Goal: Task Accomplishment & Management: Complete application form

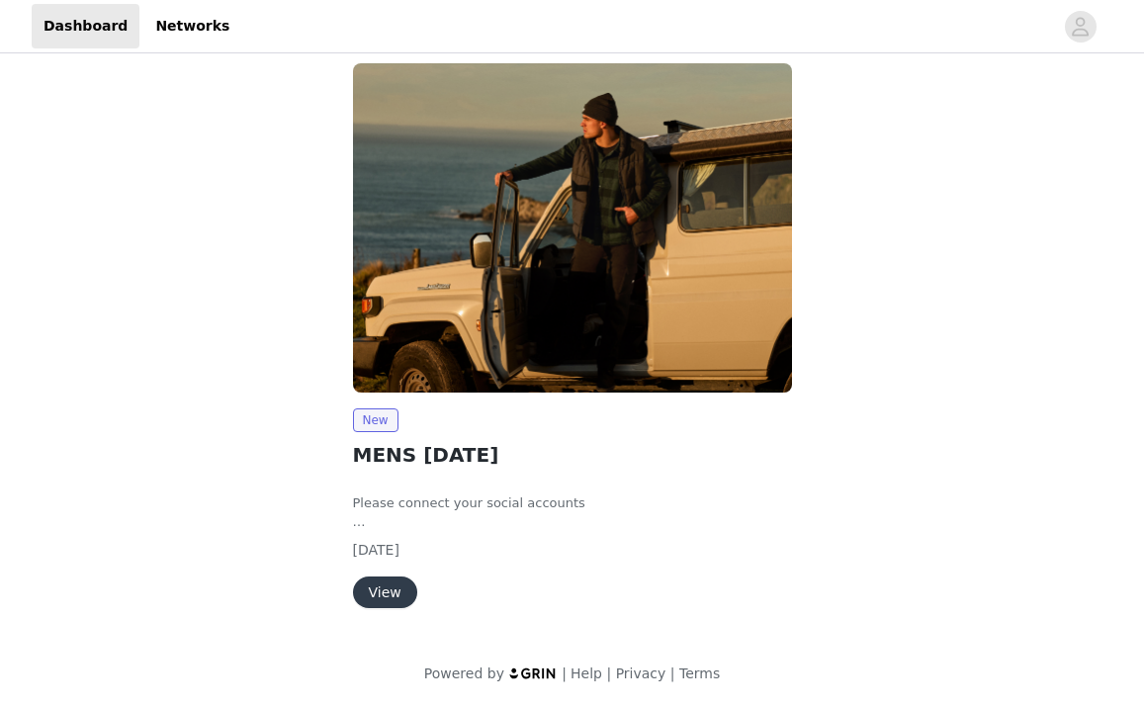
scroll to position [19, 0]
click at [383, 587] on button "View" at bounding box center [385, 593] width 64 height 32
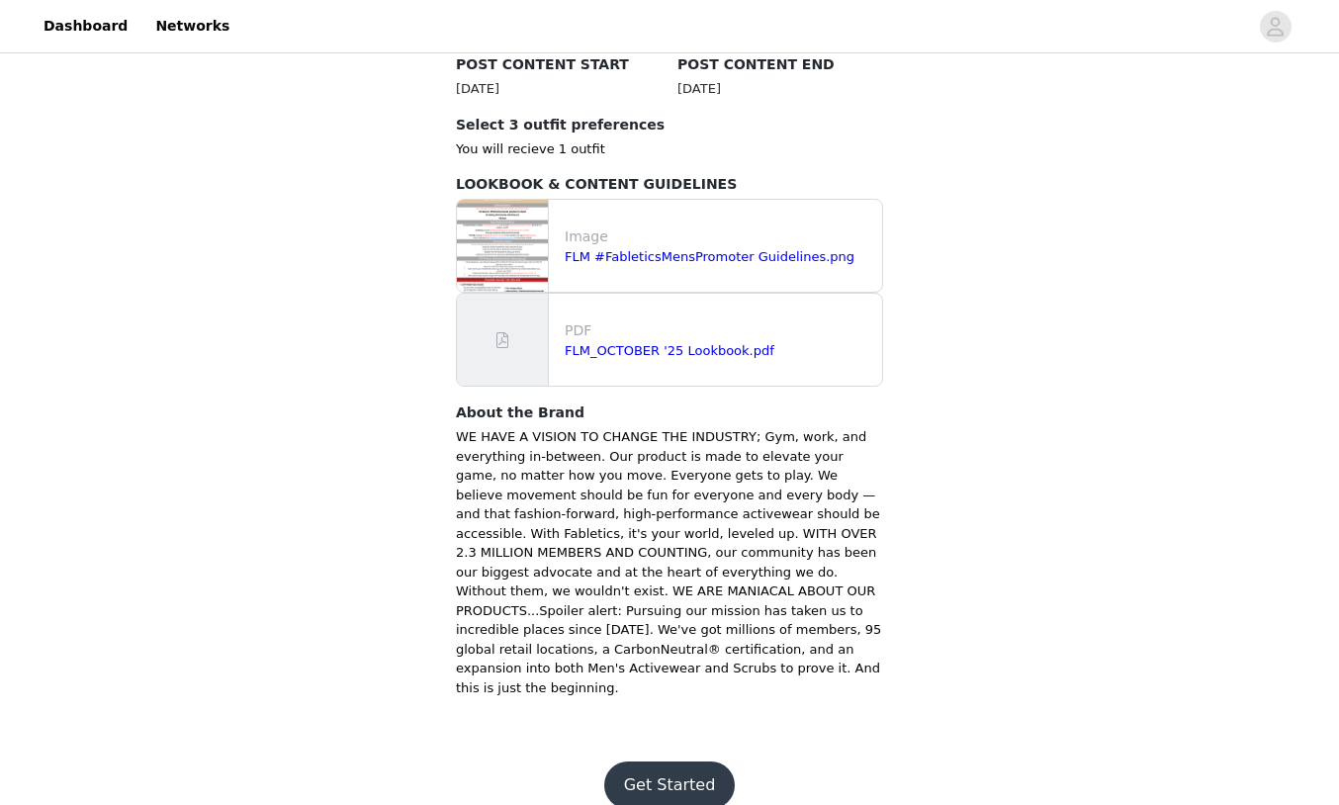
scroll to position [643, 0]
click at [696, 707] on button "Get Started" at bounding box center [670, 786] width 132 height 47
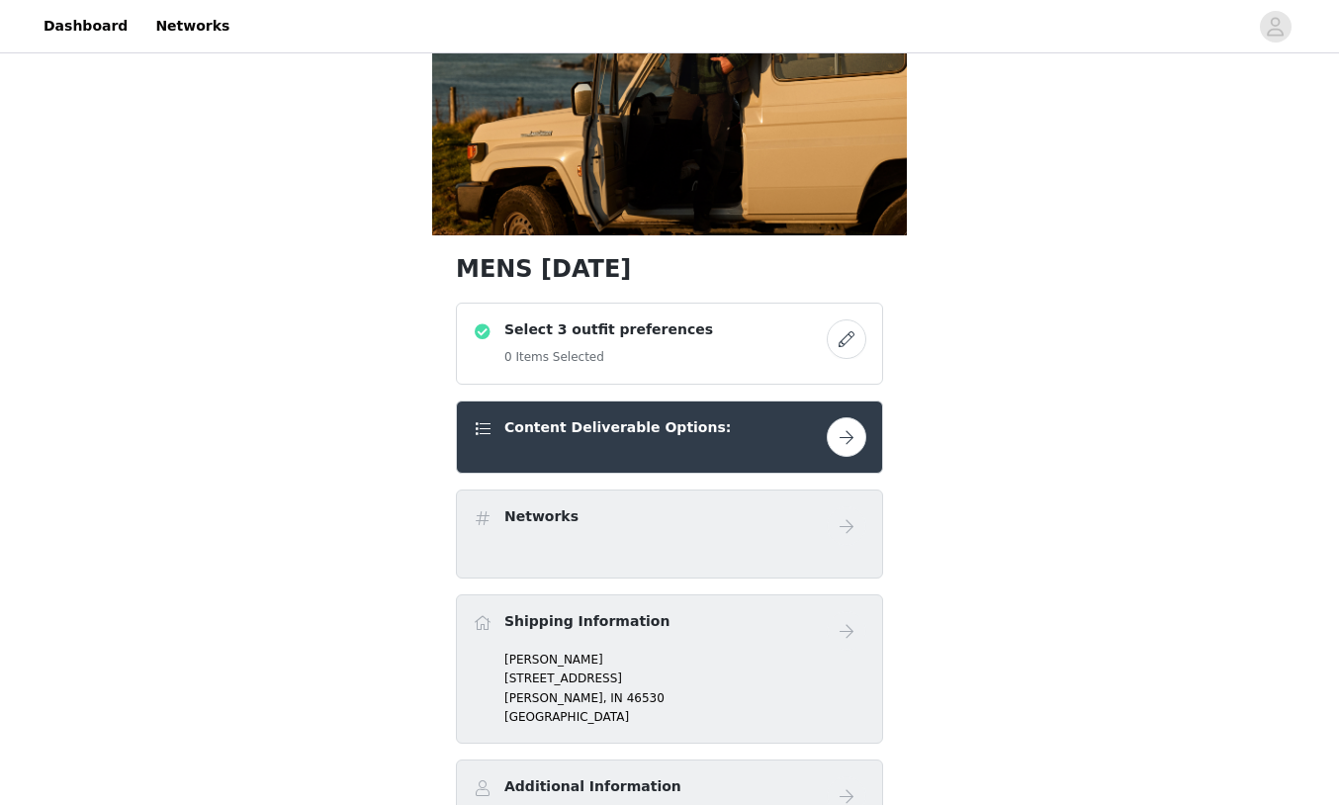
scroll to position [141, 0]
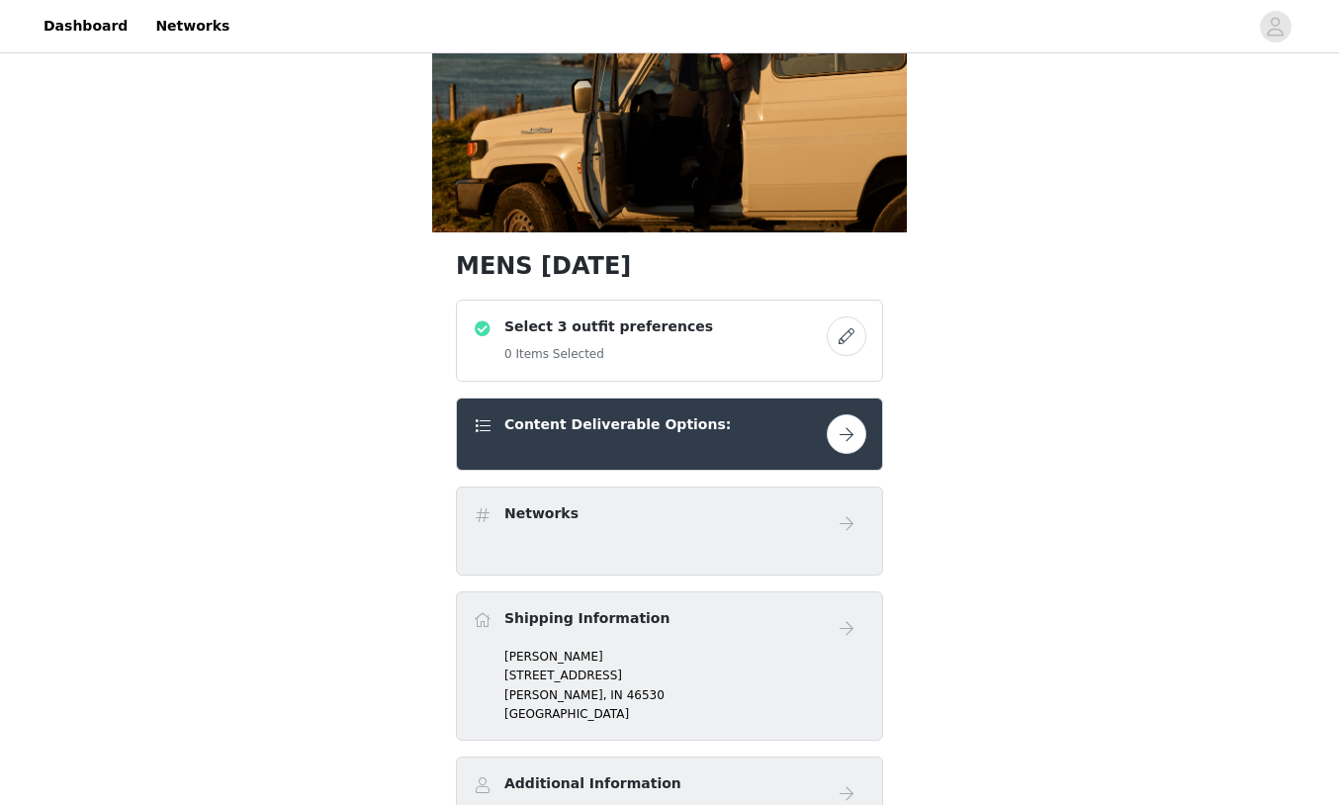
click at [838, 341] on button "button" at bounding box center [847, 337] width 40 height 40
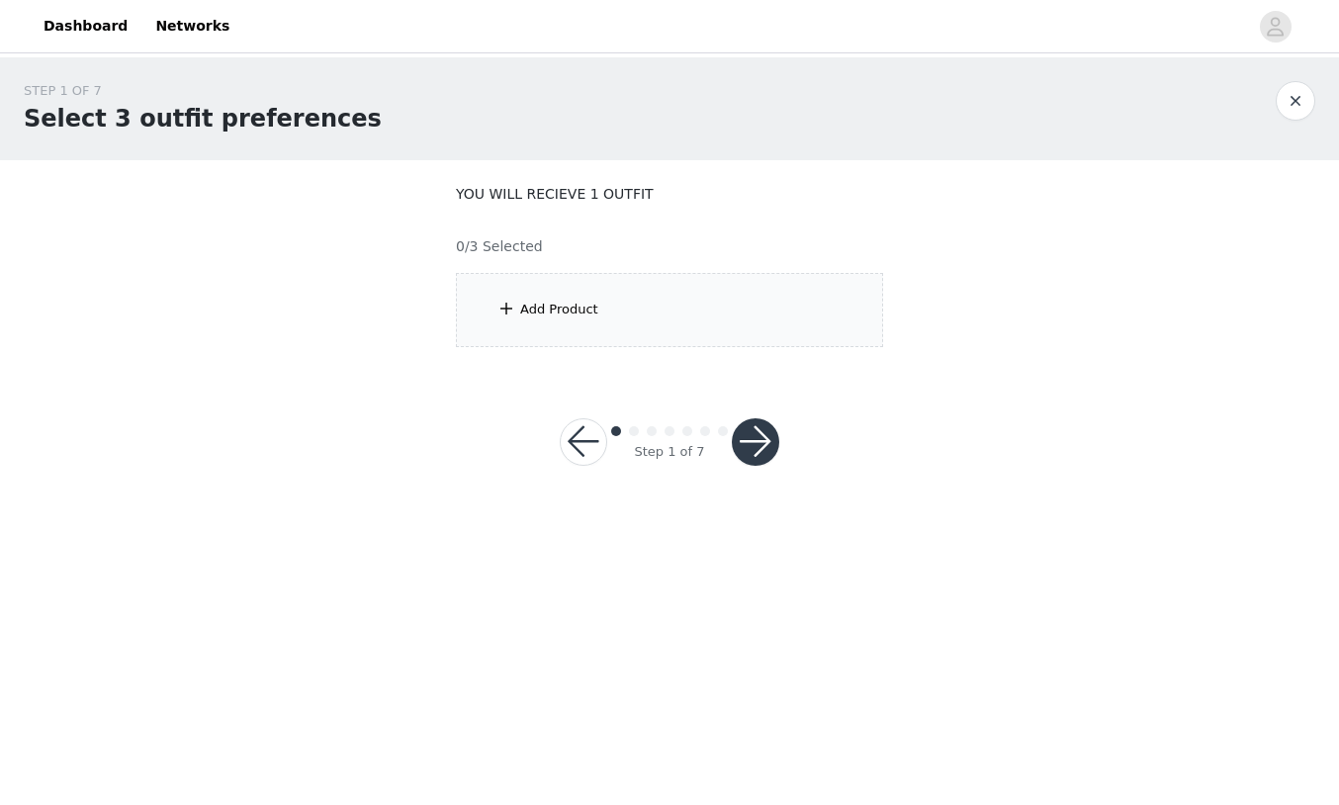
click at [582, 312] on div "Add Product" at bounding box center [559, 310] width 78 height 20
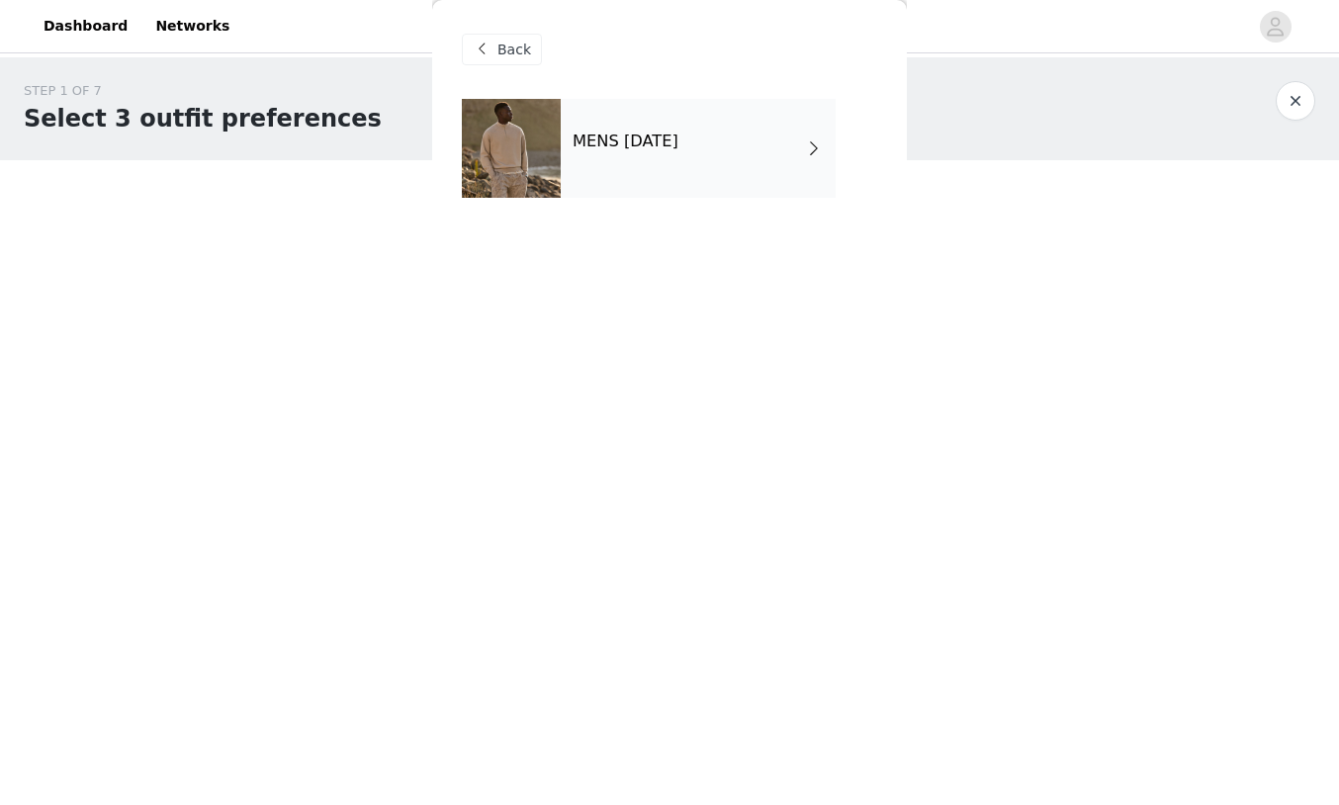
click at [677, 156] on div "MENS [DATE]" at bounding box center [698, 148] width 275 height 99
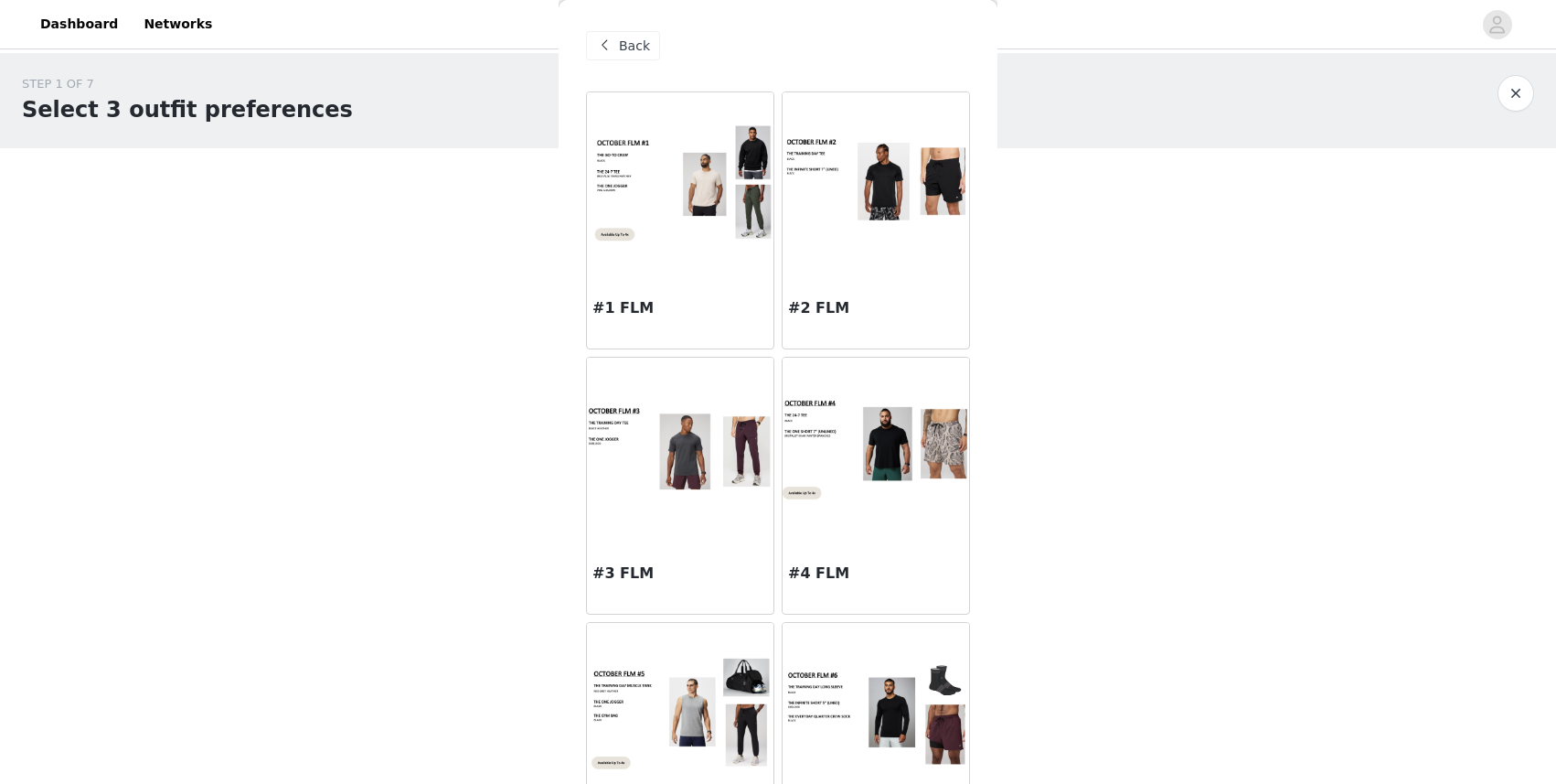
click at [643, 46] on span "Back" at bounding box center [635, 46] width 31 height 19
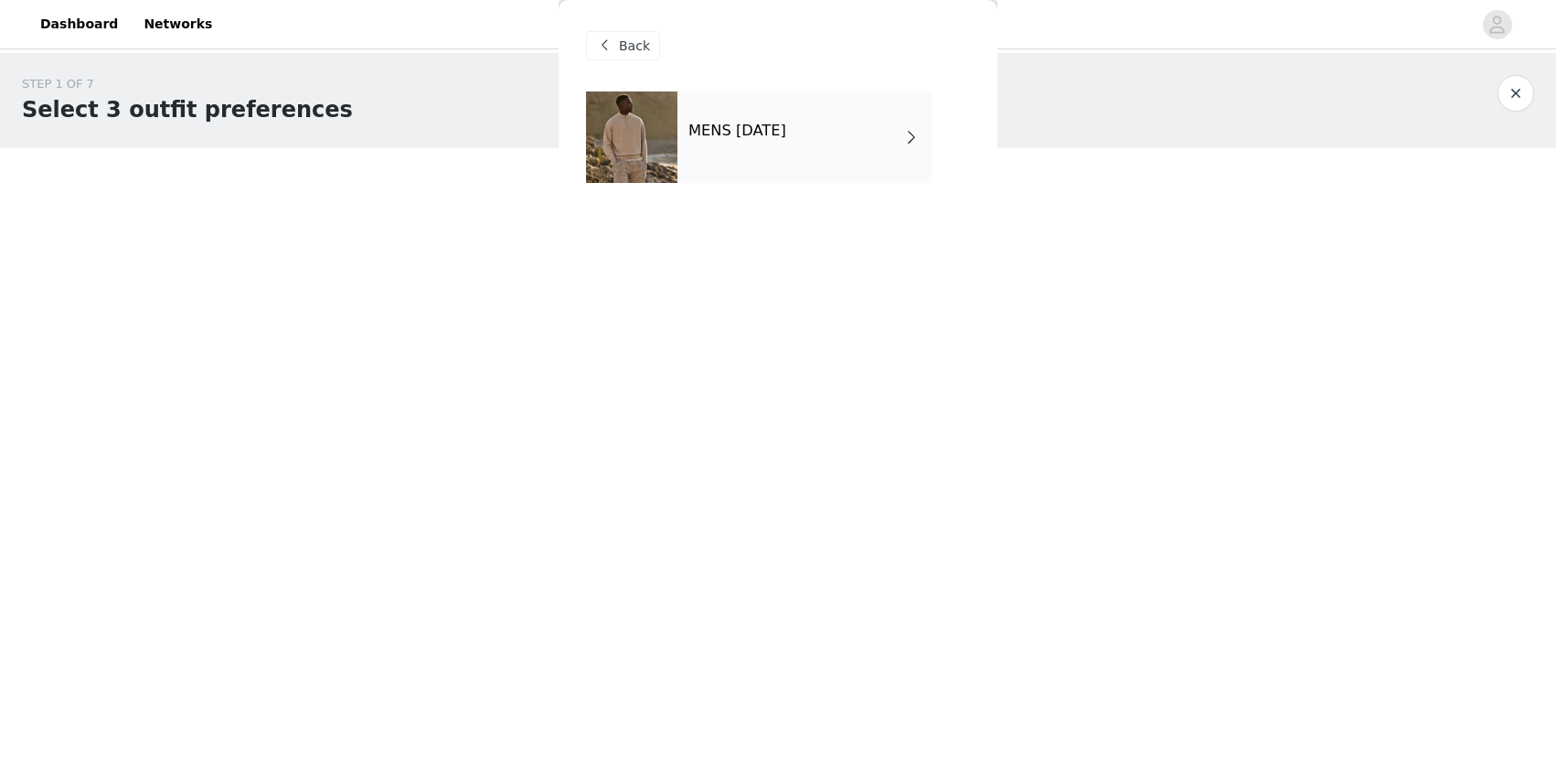
click at [653, 50] on div "Back" at bounding box center [623, 46] width 74 height 30
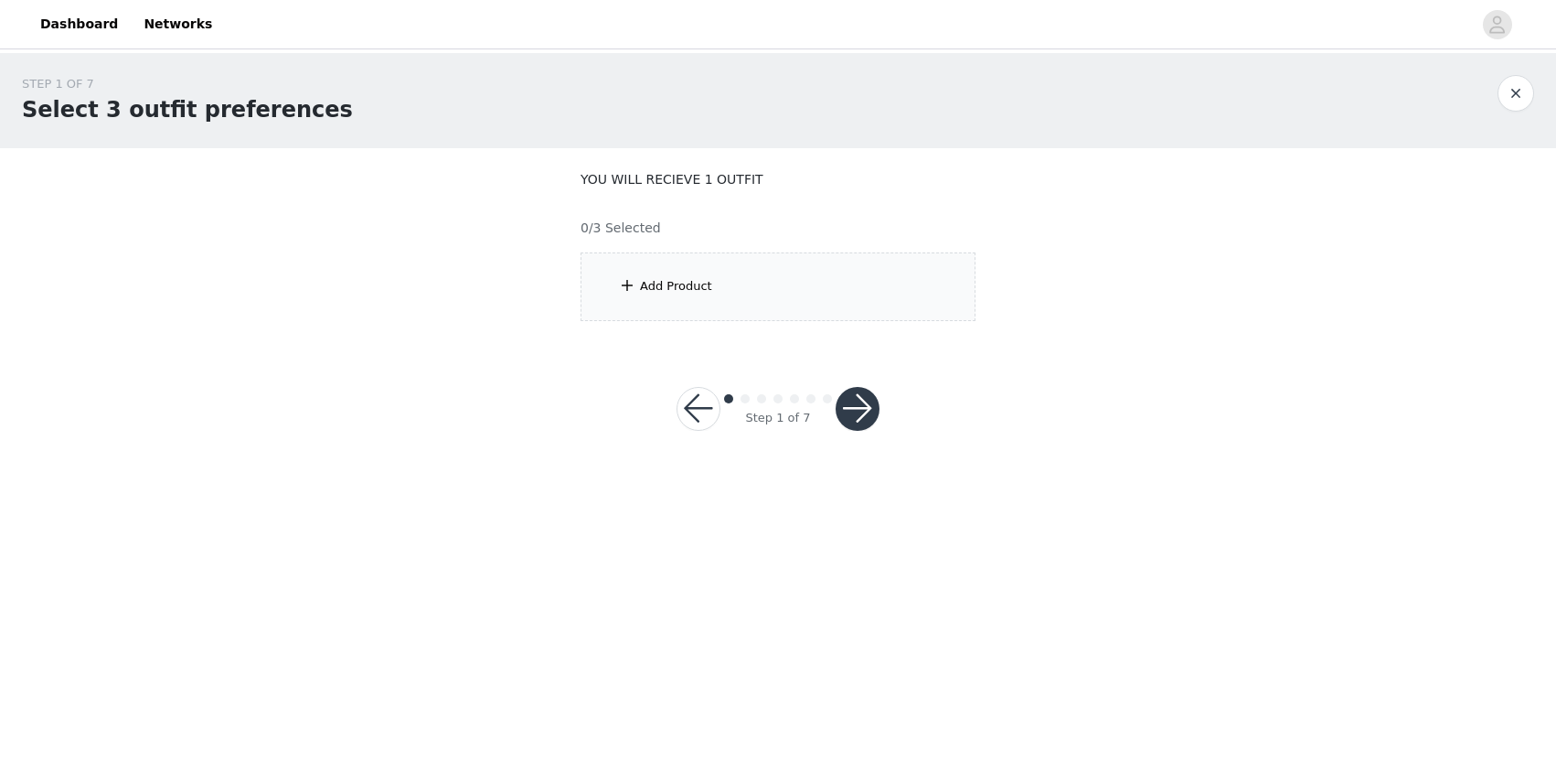
click at [721, 286] on div "Add Product" at bounding box center [778, 287] width 395 height 68
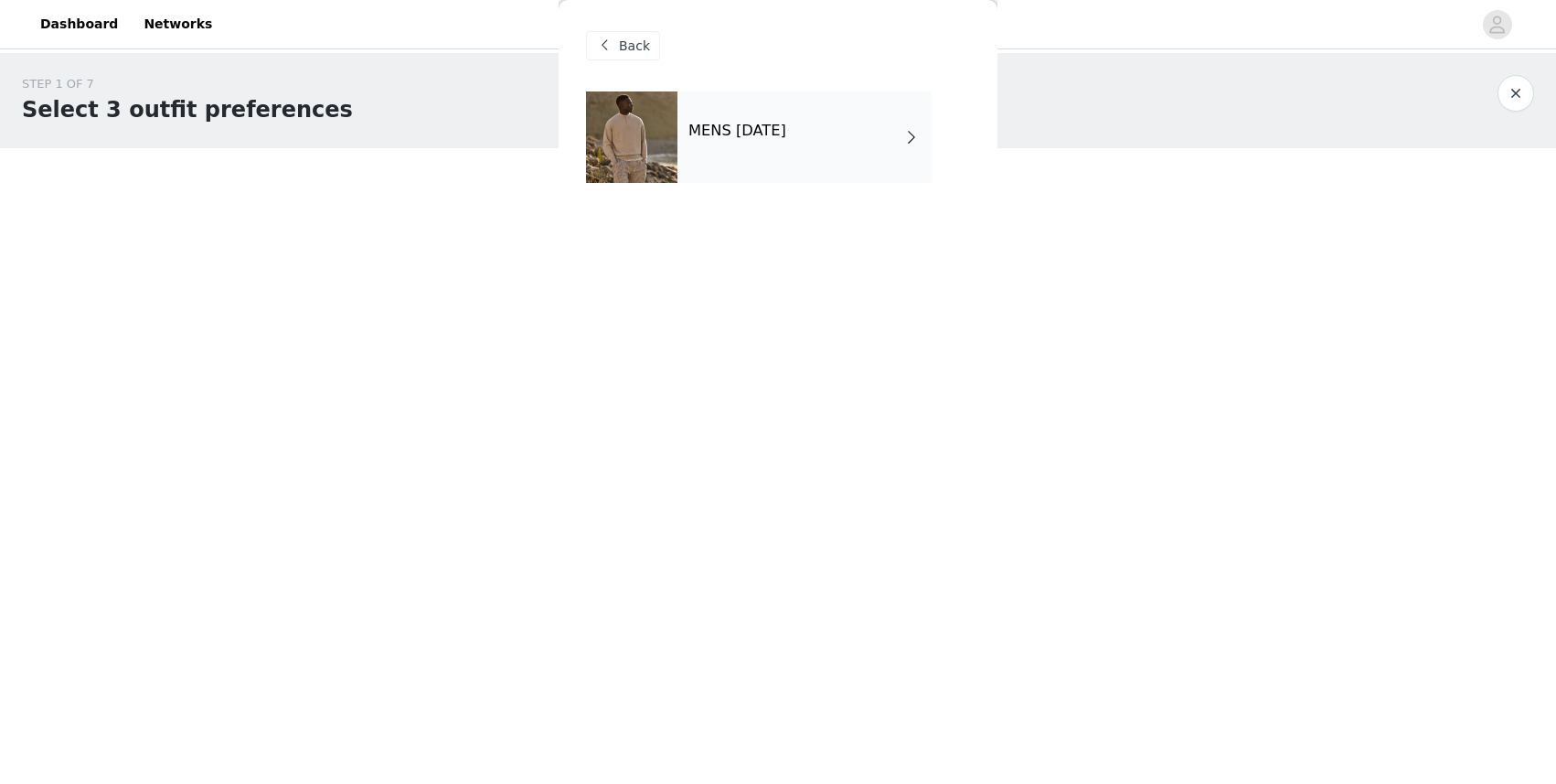
click at [802, 145] on div "MENS [DATE]" at bounding box center [804, 137] width 254 height 92
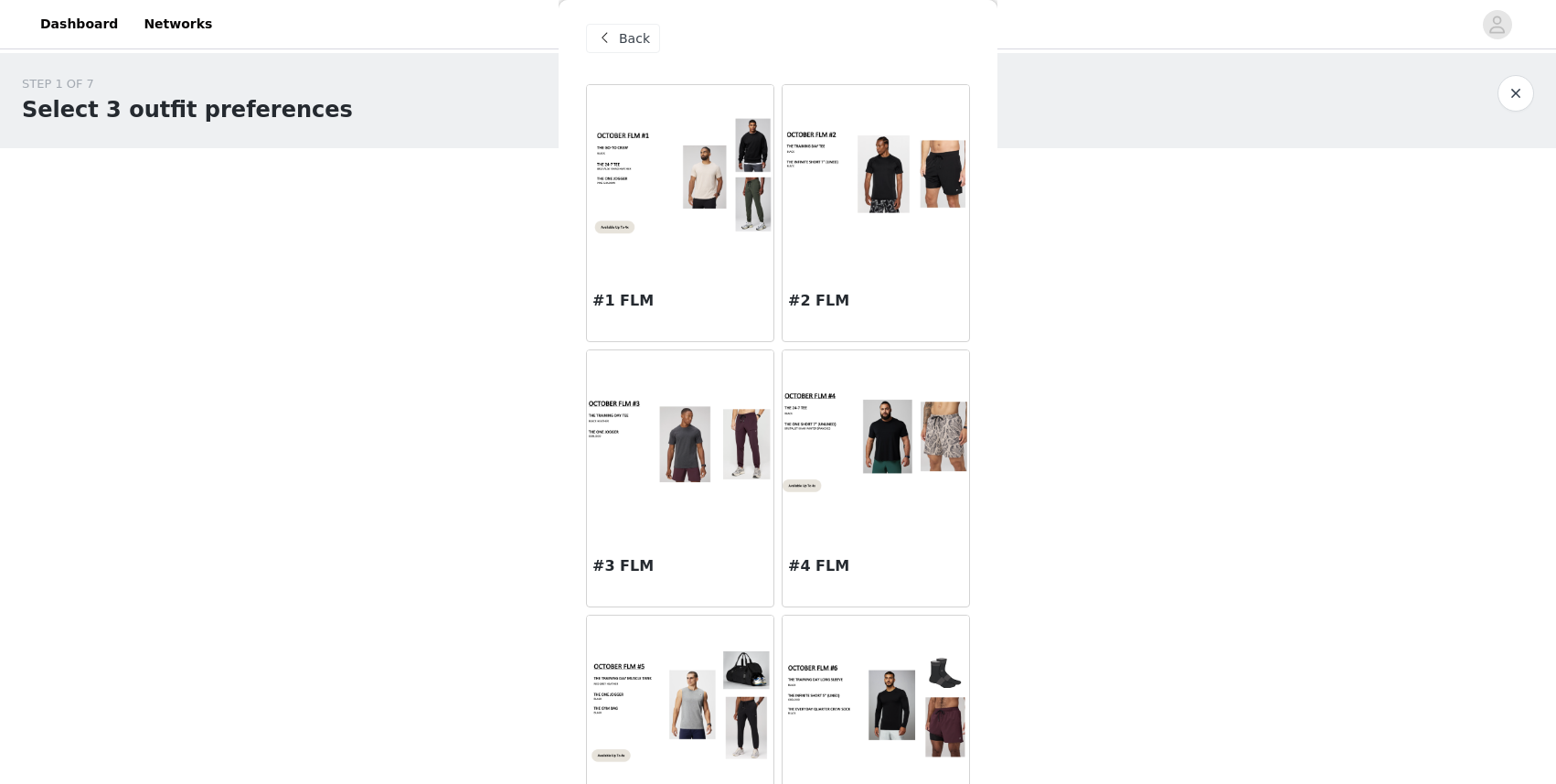
scroll to position [17, 0]
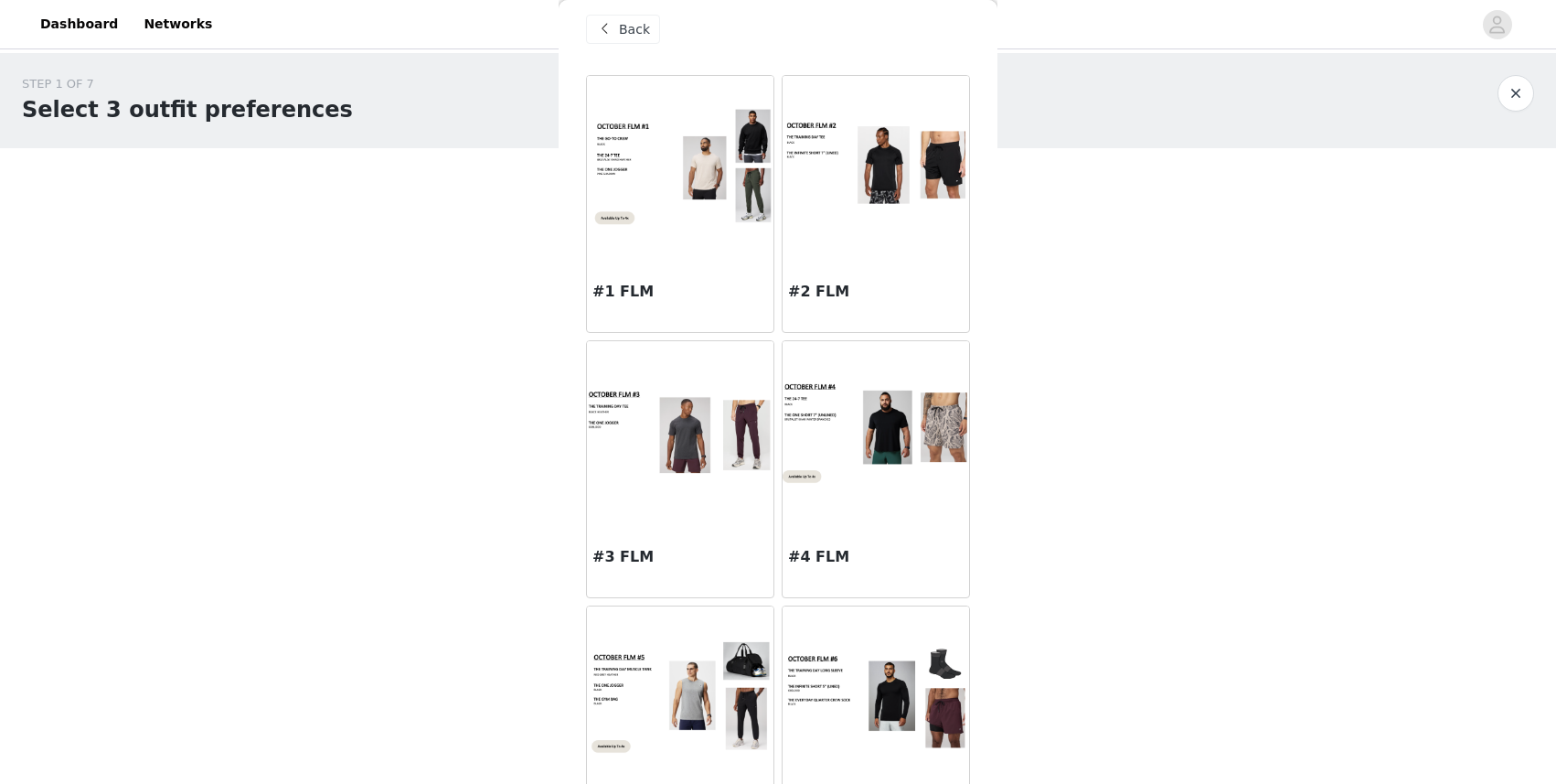
click at [641, 276] on div "#1 FLM" at bounding box center [680, 295] width 187 height 73
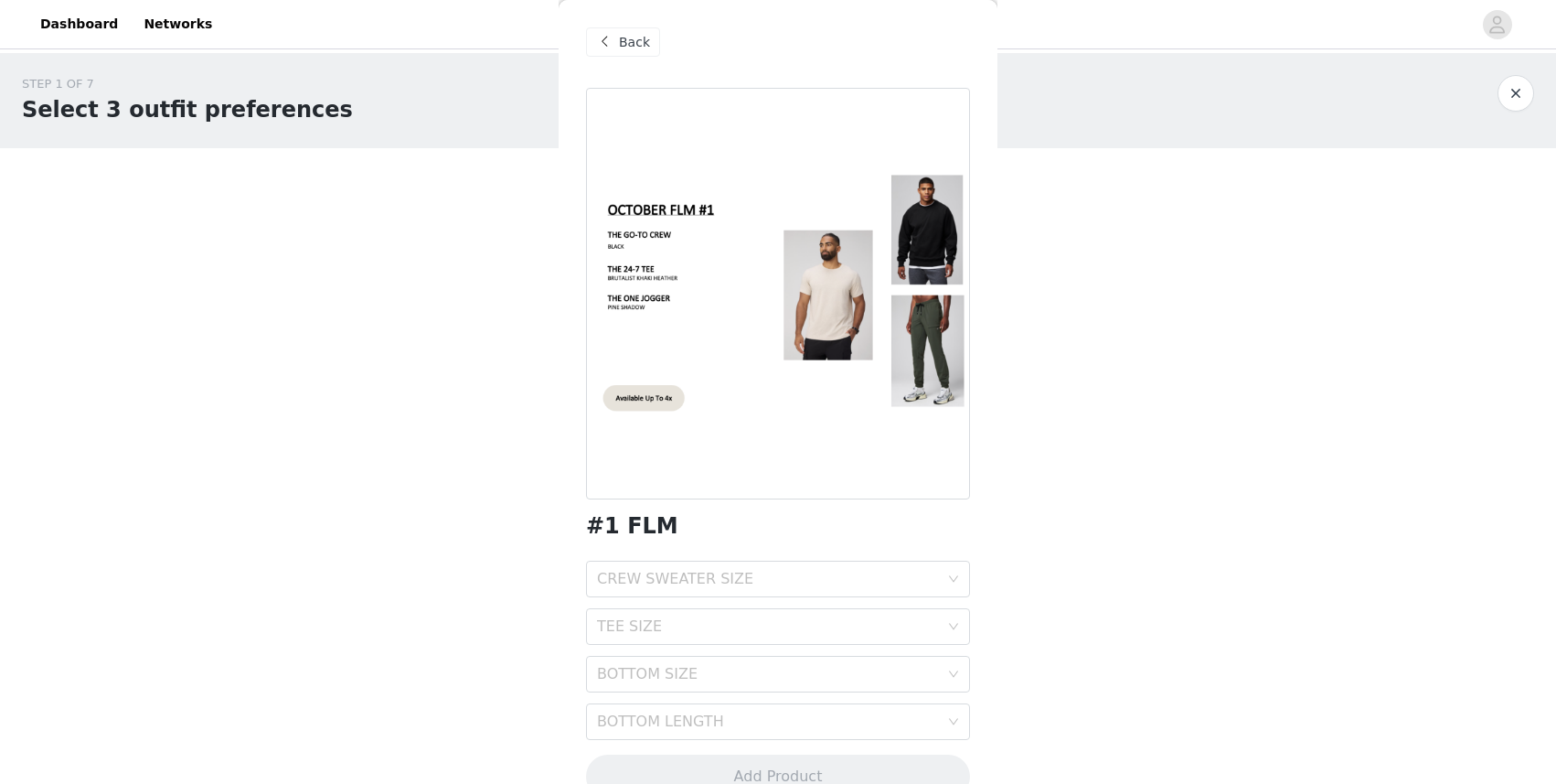
scroll to position [0, 0]
click at [622, 39] on span "Back" at bounding box center [635, 43] width 31 height 19
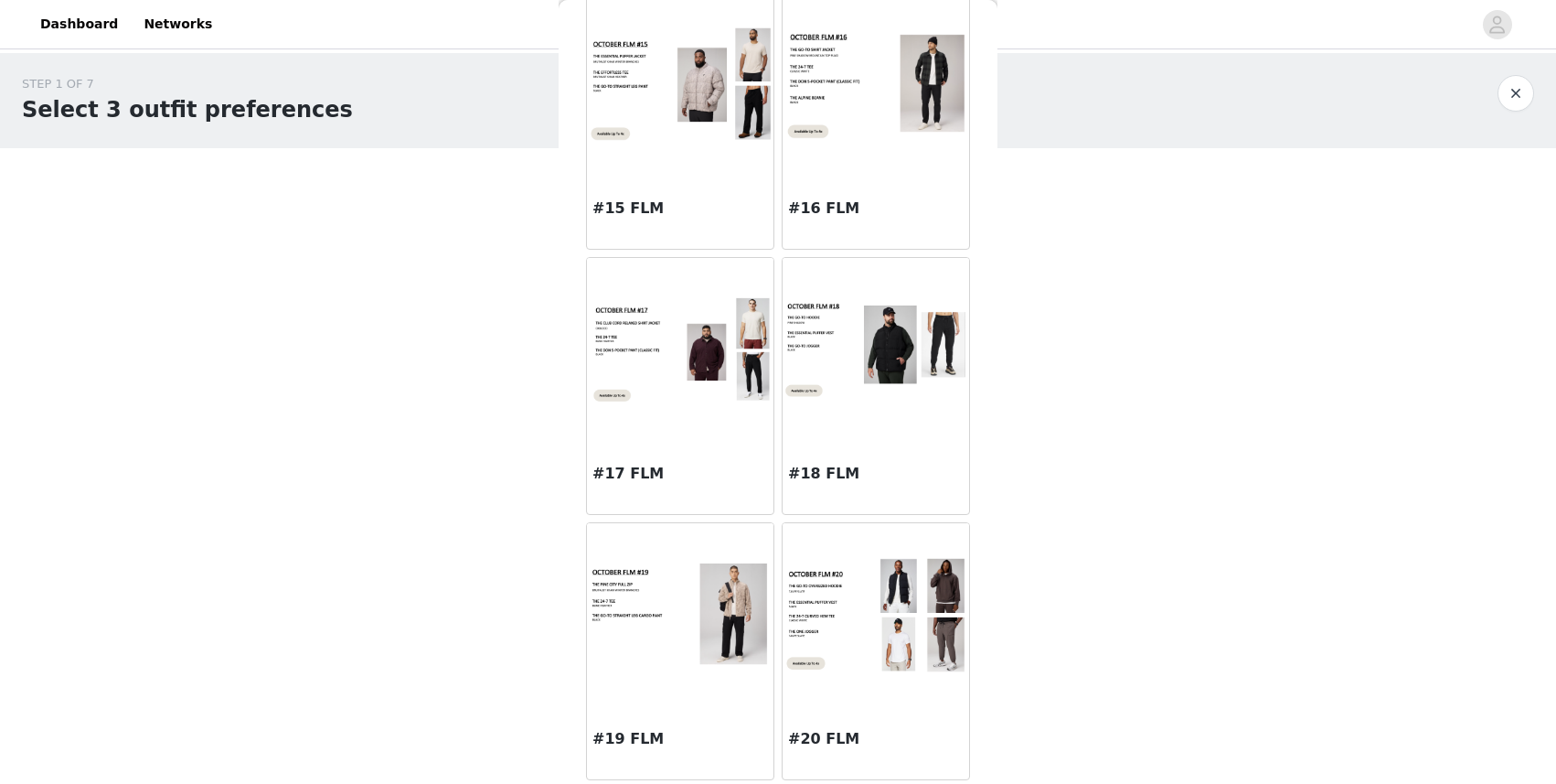
scroll to position [1956, 0]
click at [870, 185] on div "#16 FLM" at bounding box center [876, 212] width 187 height 73
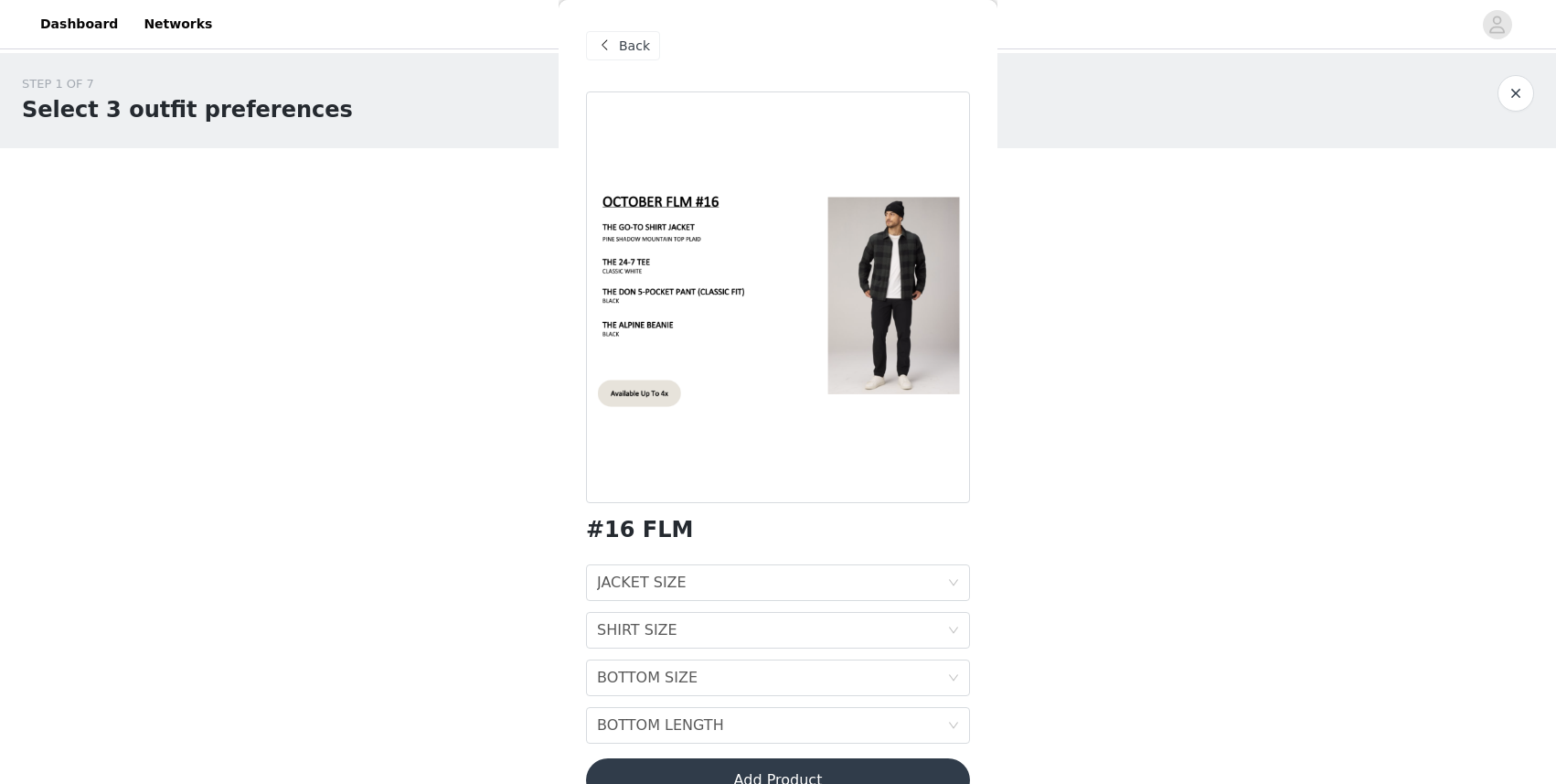
scroll to position [0, 0]
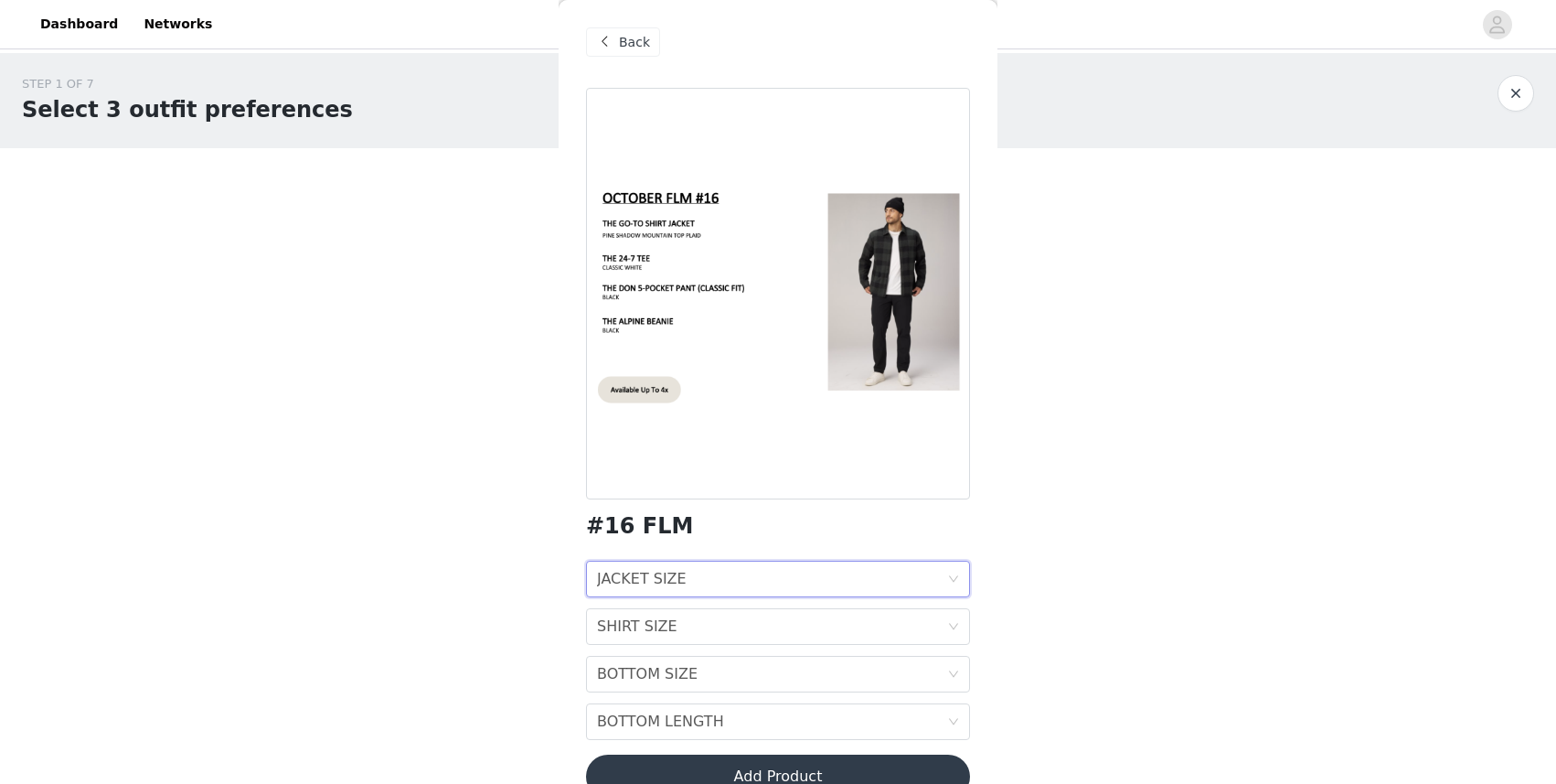
click at [704, 582] on div "JACKET SIZE JACKET SIZE" at bounding box center [772, 579] width 350 height 35
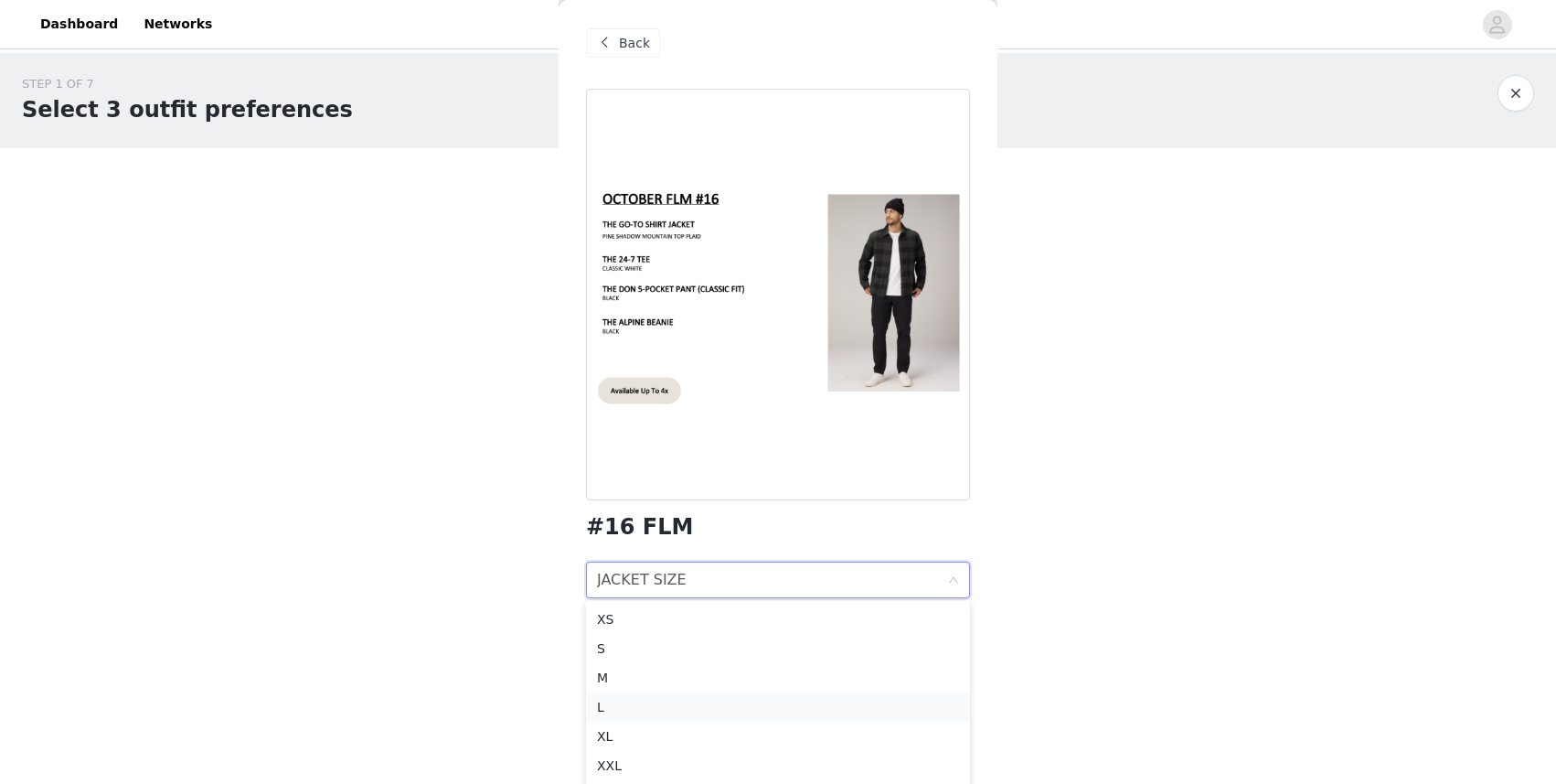
click at [621, 654] on div "L" at bounding box center [778, 707] width 362 height 20
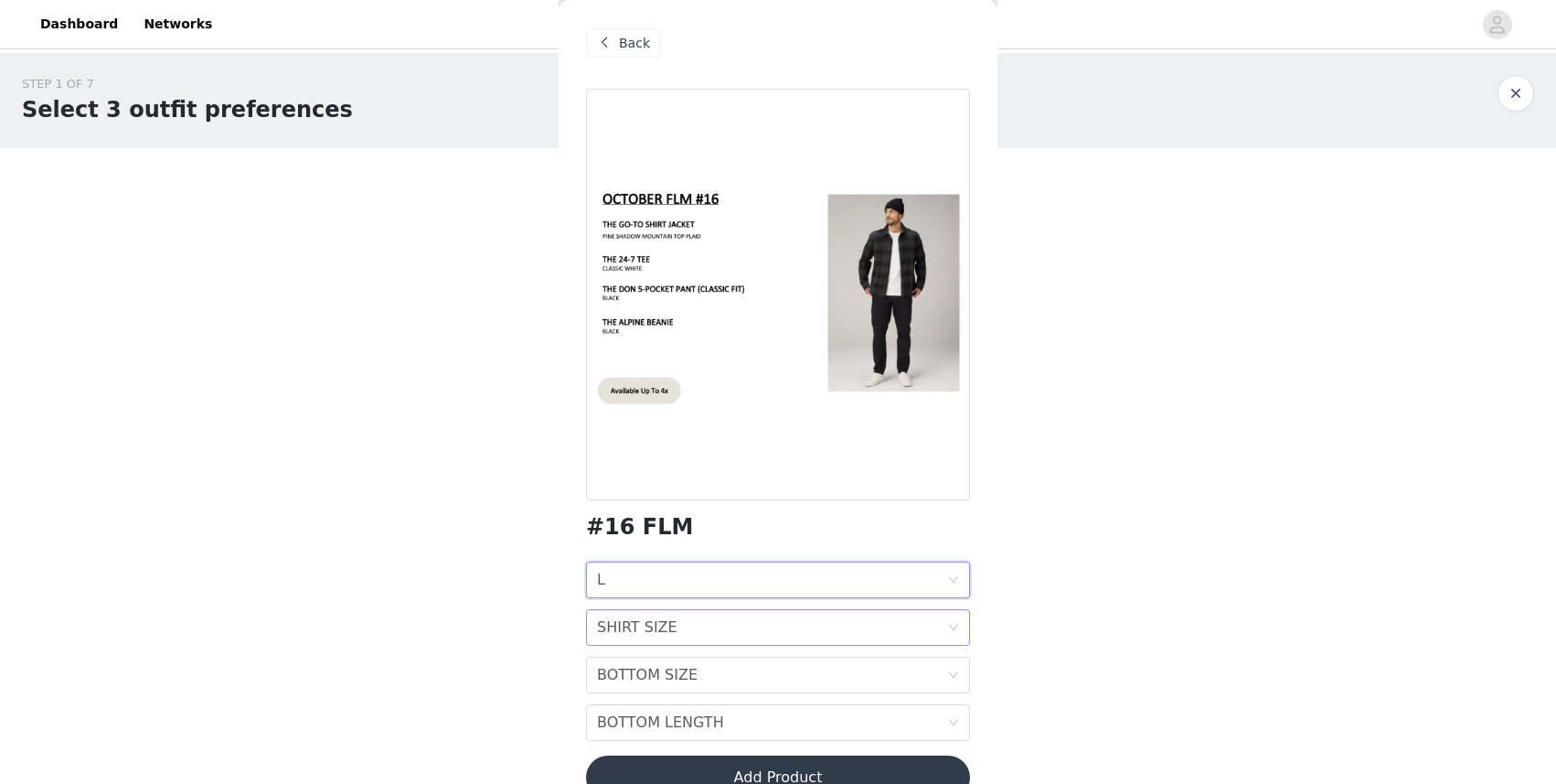
click at [704, 626] on div "SHIRT SIZE SHIRT SIZE" at bounding box center [772, 628] width 350 height 35
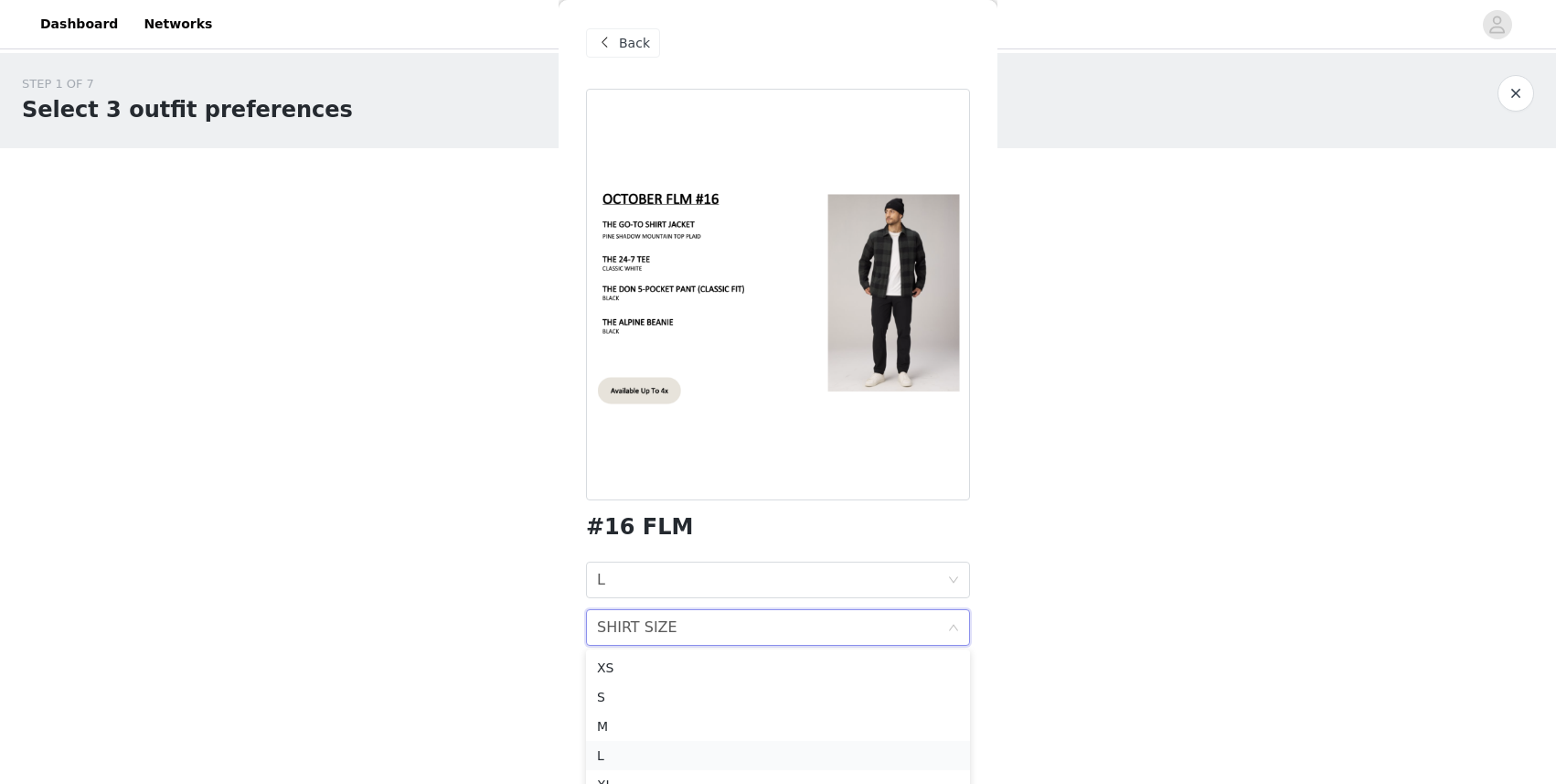
click at [633, 654] on div "L" at bounding box center [778, 755] width 362 height 20
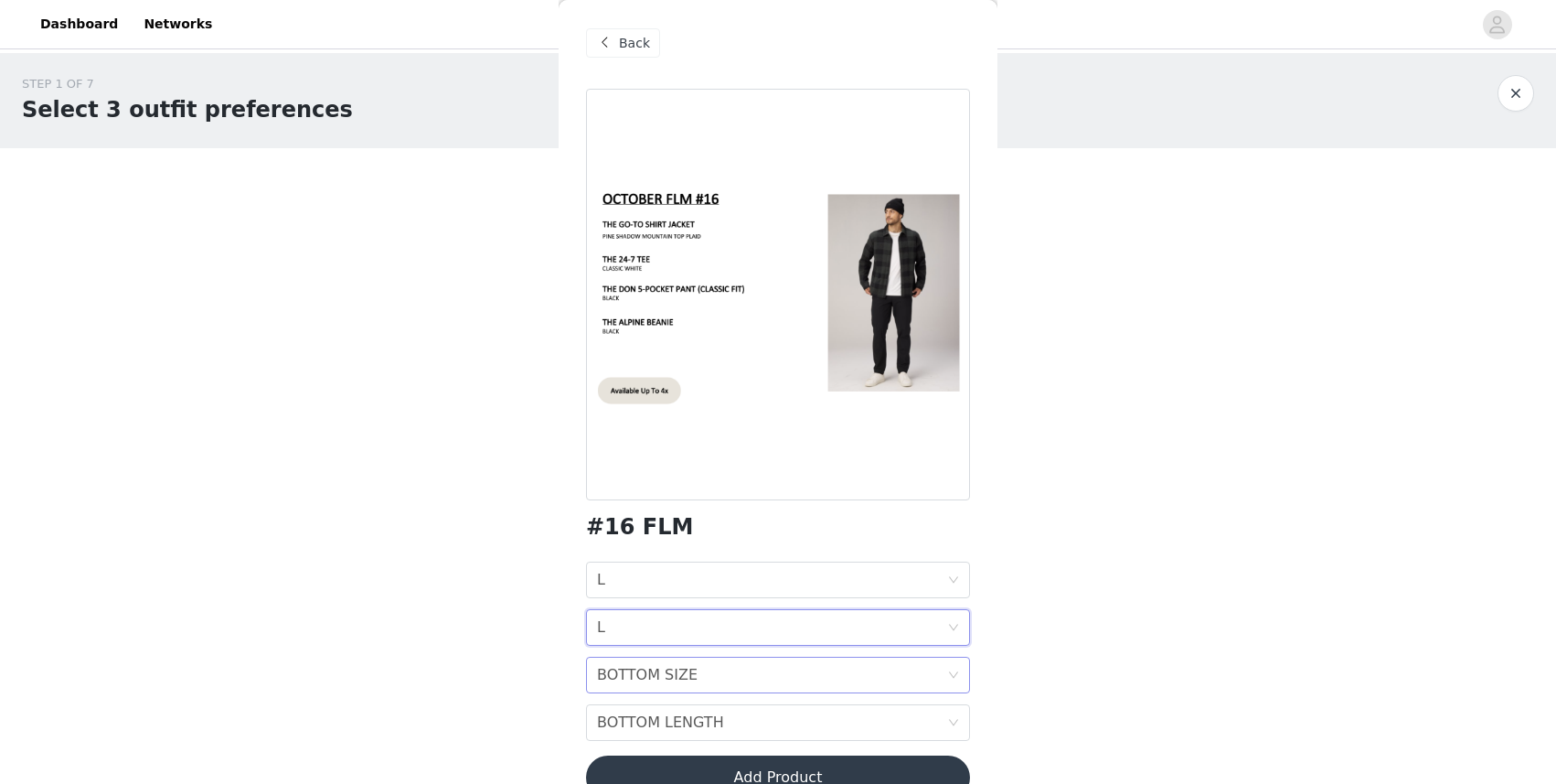
click at [711, 654] on div "BOTTOM SIZE BOTTOM SIZE" at bounding box center [772, 675] width 350 height 35
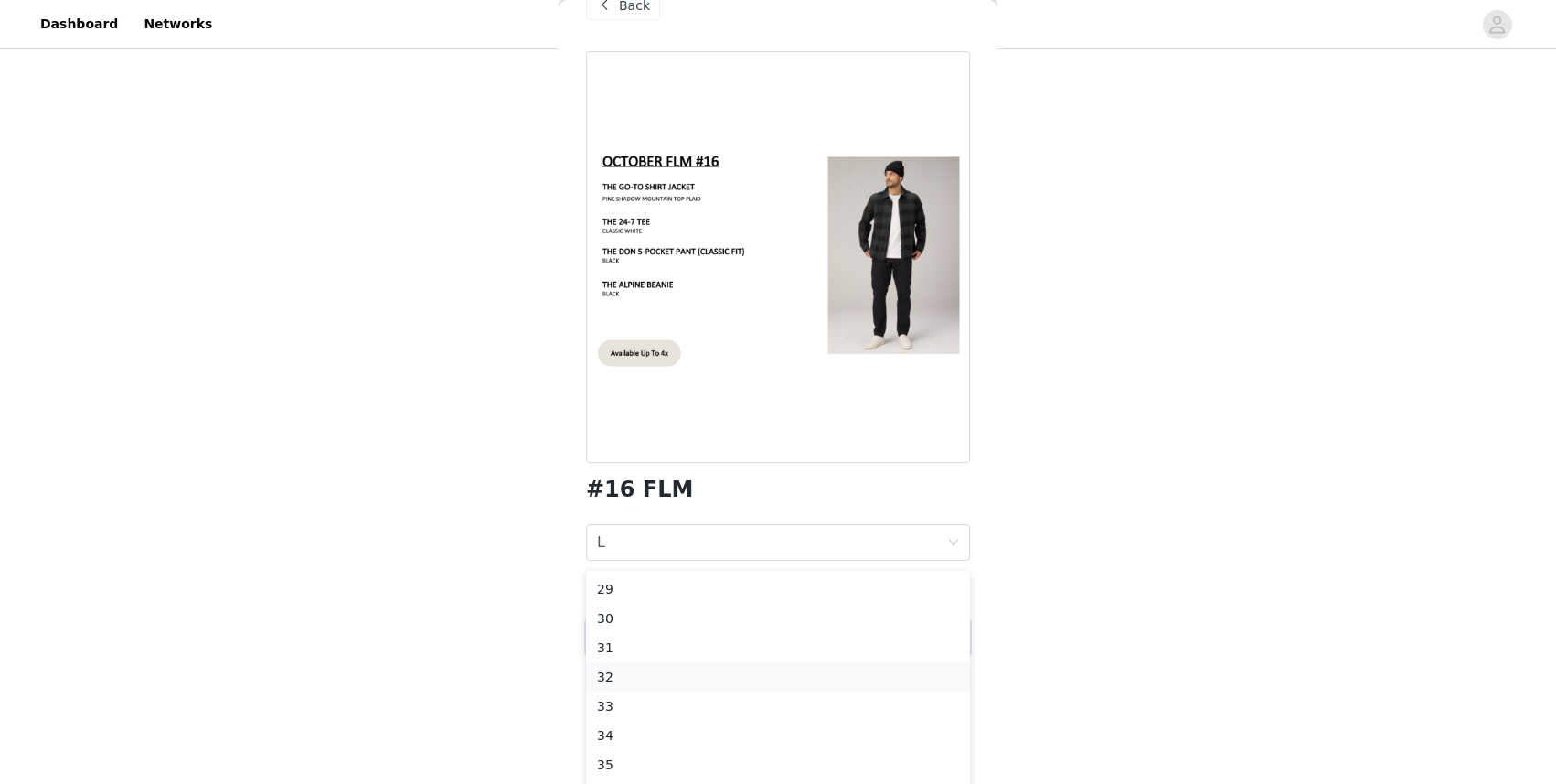
scroll to position [0, 0]
click at [627, 654] on div "34" at bounding box center [778, 735] width 362 height 20
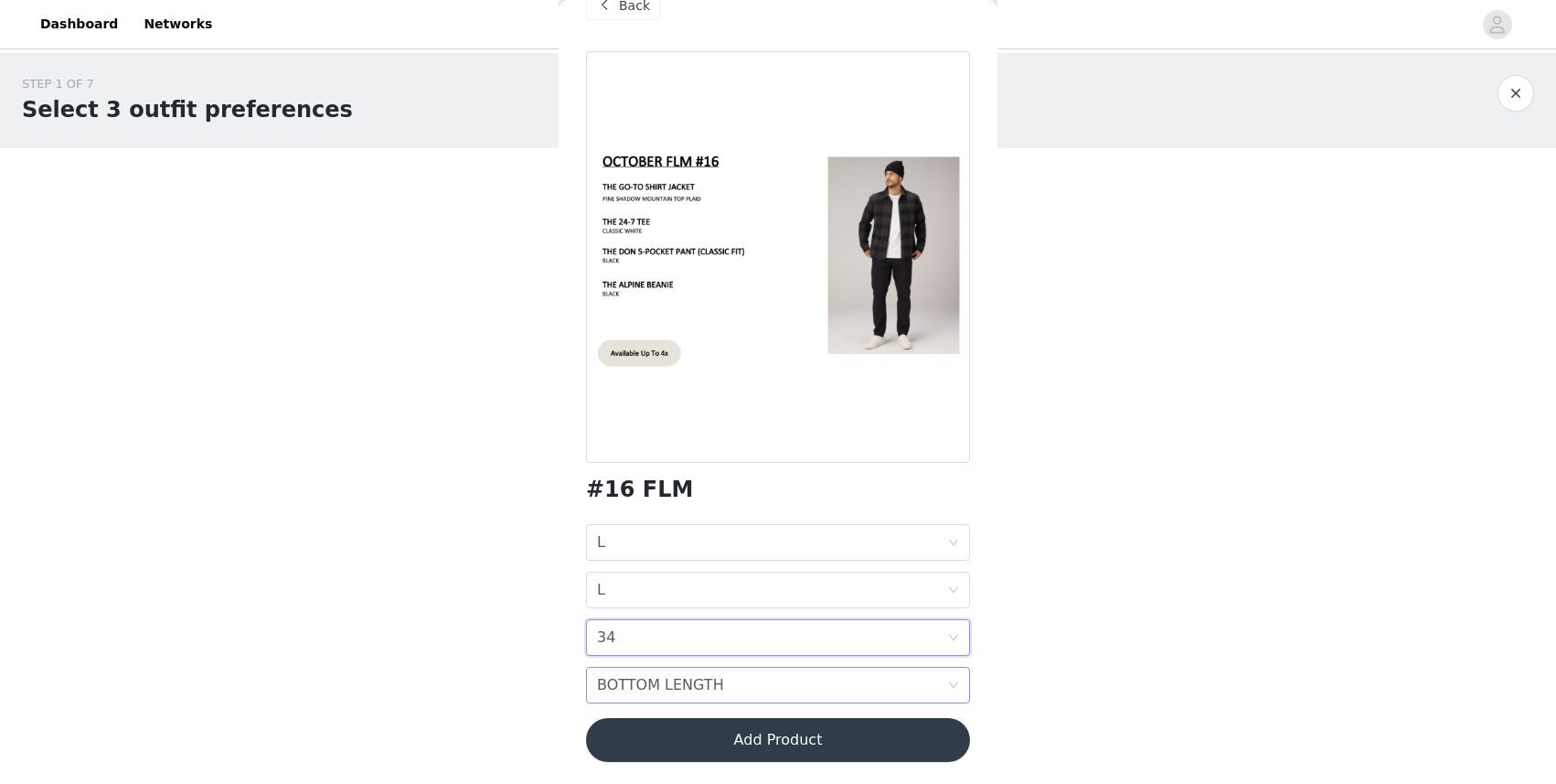
click at [803, 654] on div "BOTTOM LENGTH BOTTOM LENGTH" at bounding box center [772, 685] width 350 height 35
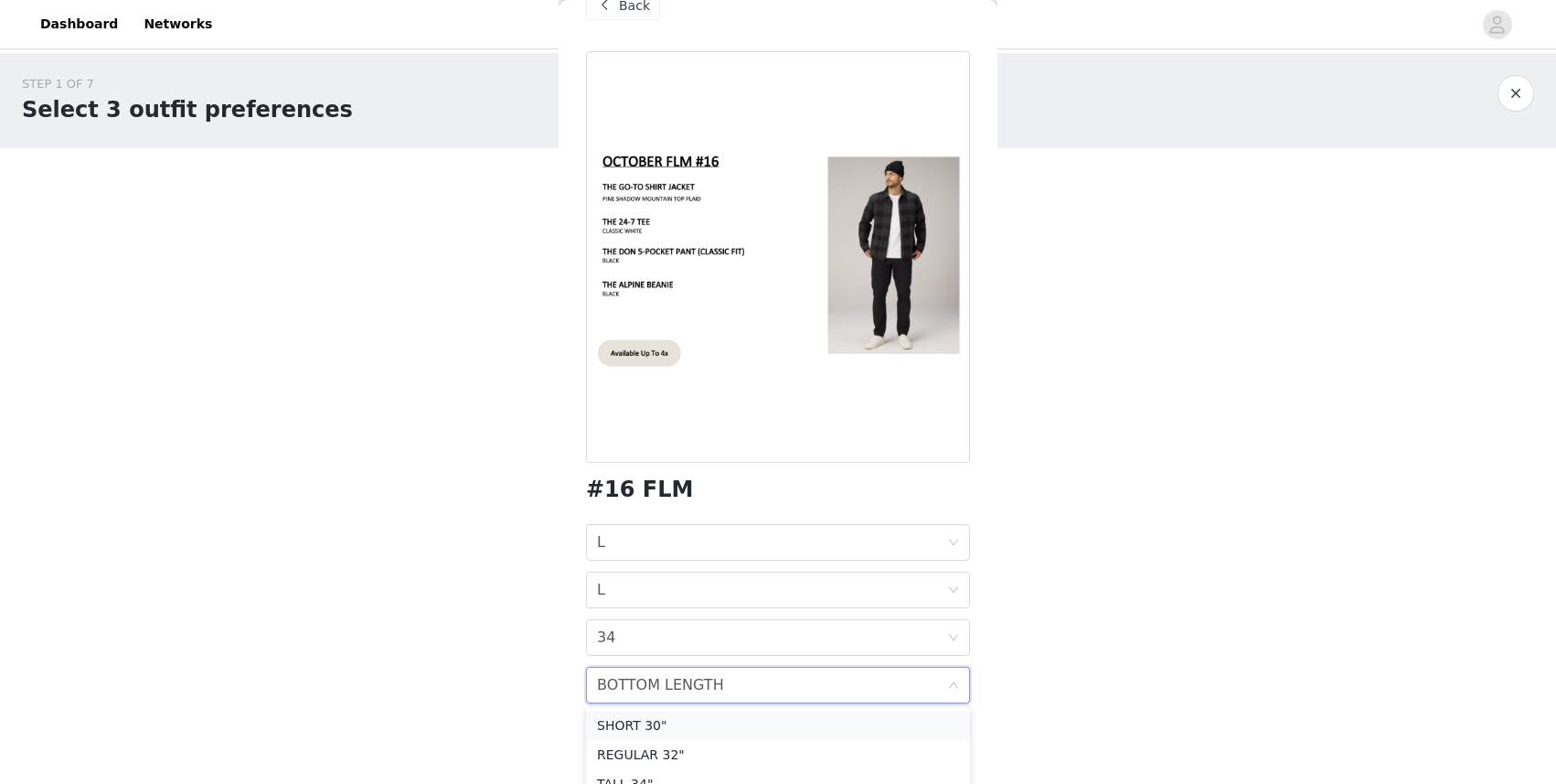
click at [692, 654] on div "SHORT 30"" at bounding box center [778, 725] width 362 height 20
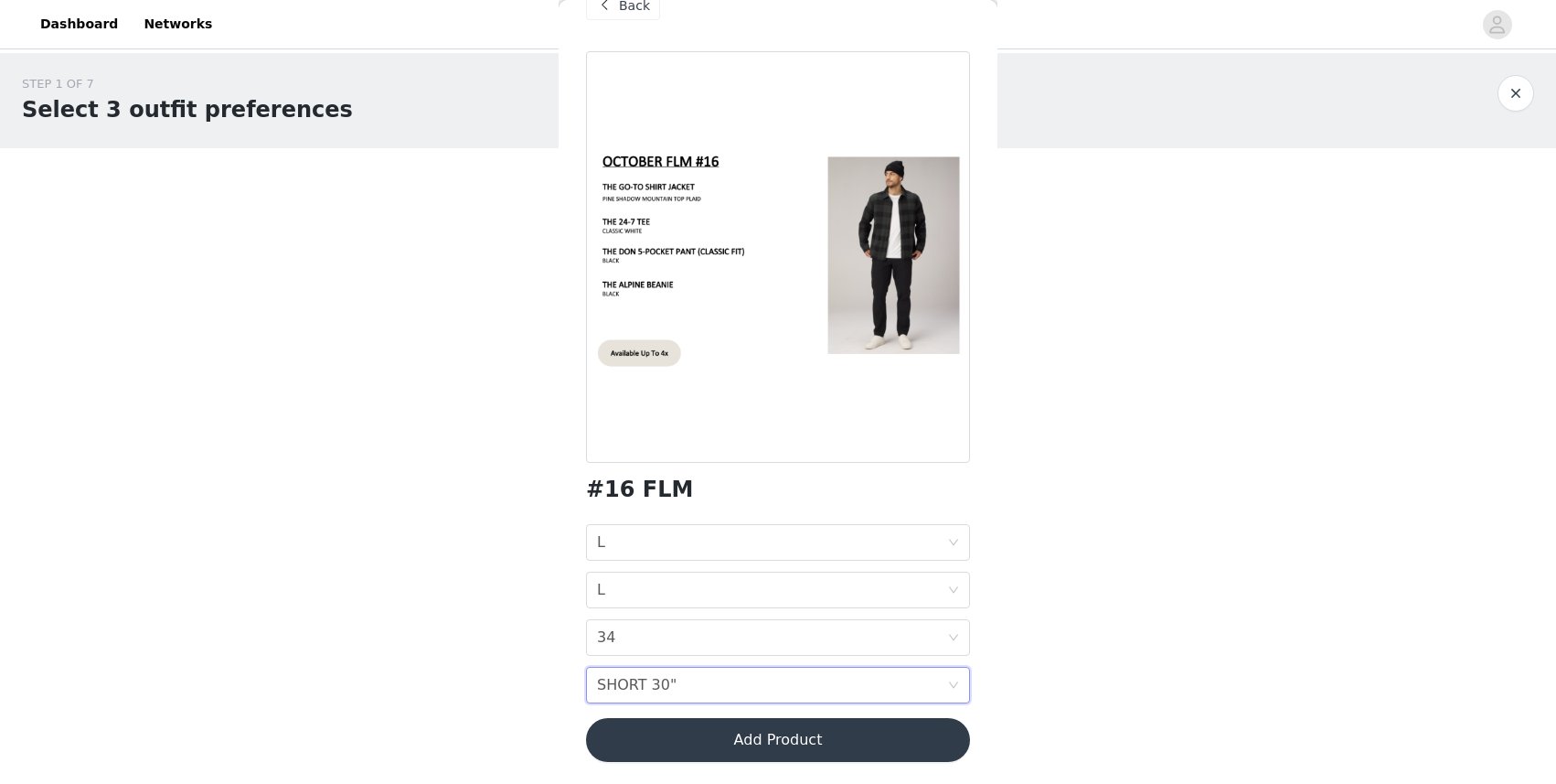
click at [791, 654] on button "Add Product" at bounding box center [778, 739] width 384 height 43
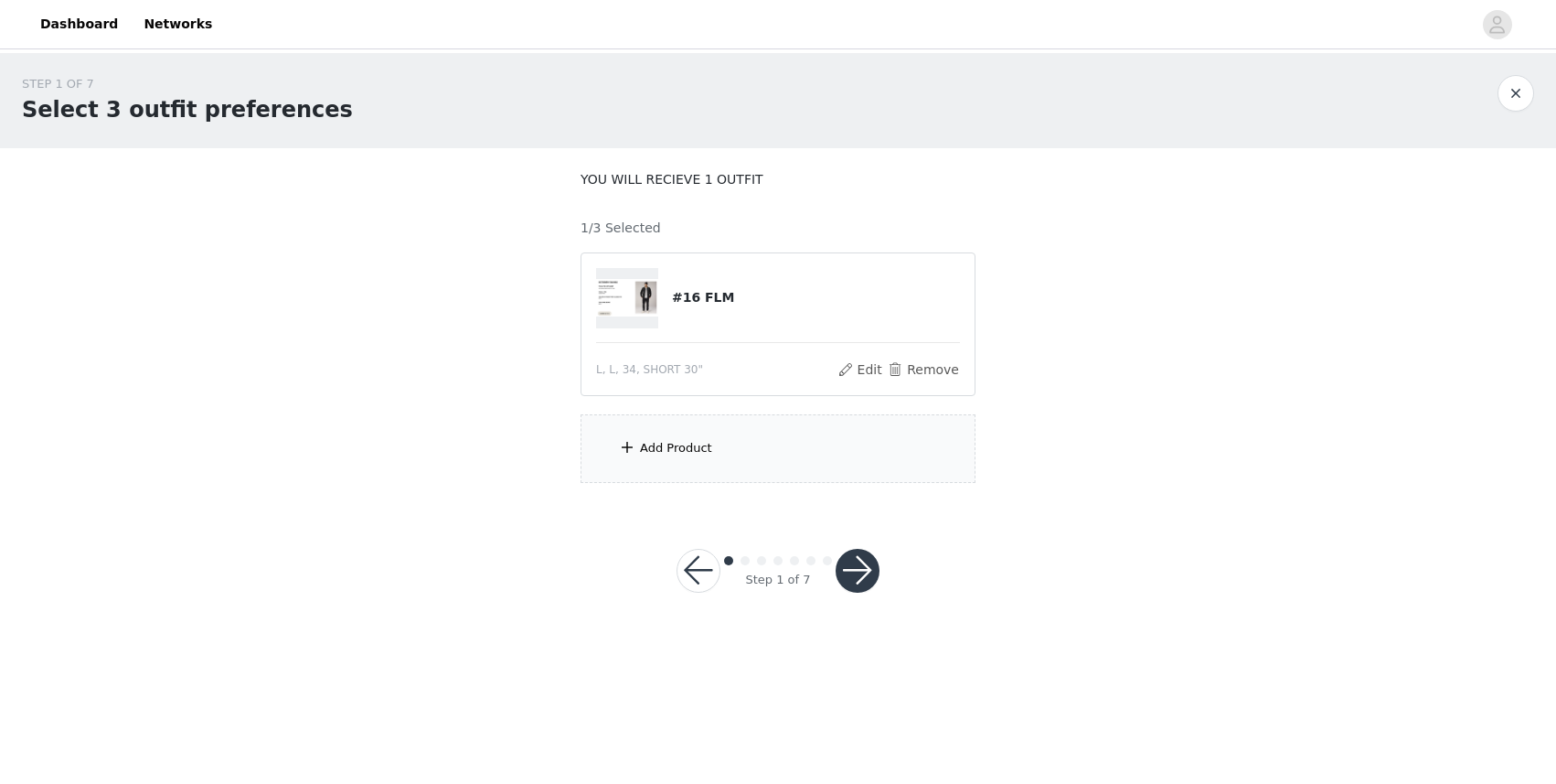
click at [692, 456] on div "Add Product" at bounding box center [676, 448] width 72 height 18
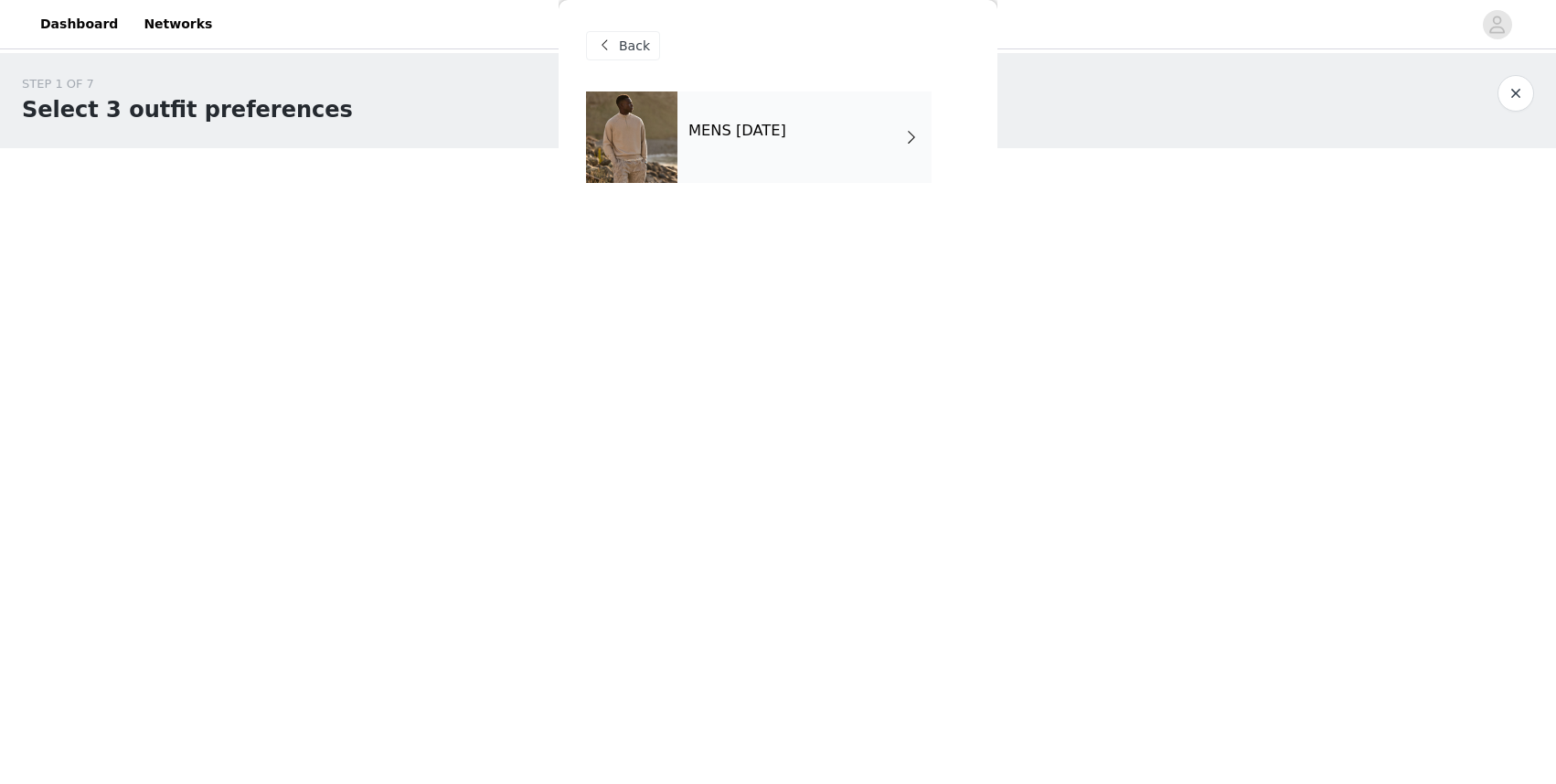
click at [858, 132] on div "MENS [DATE]" at bounding box center [804, 137] width 254 height 92
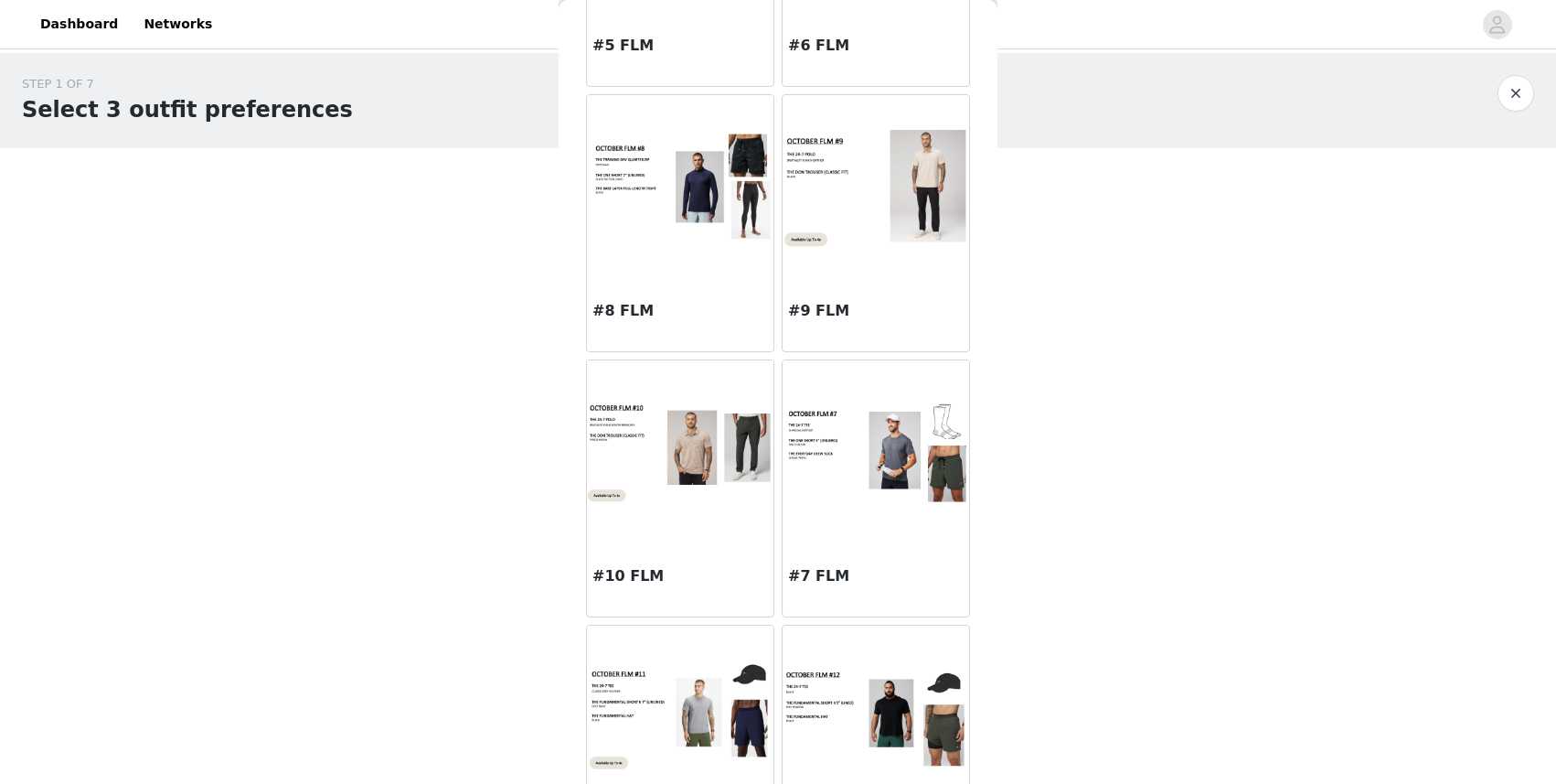
scroll to position [764, 0]
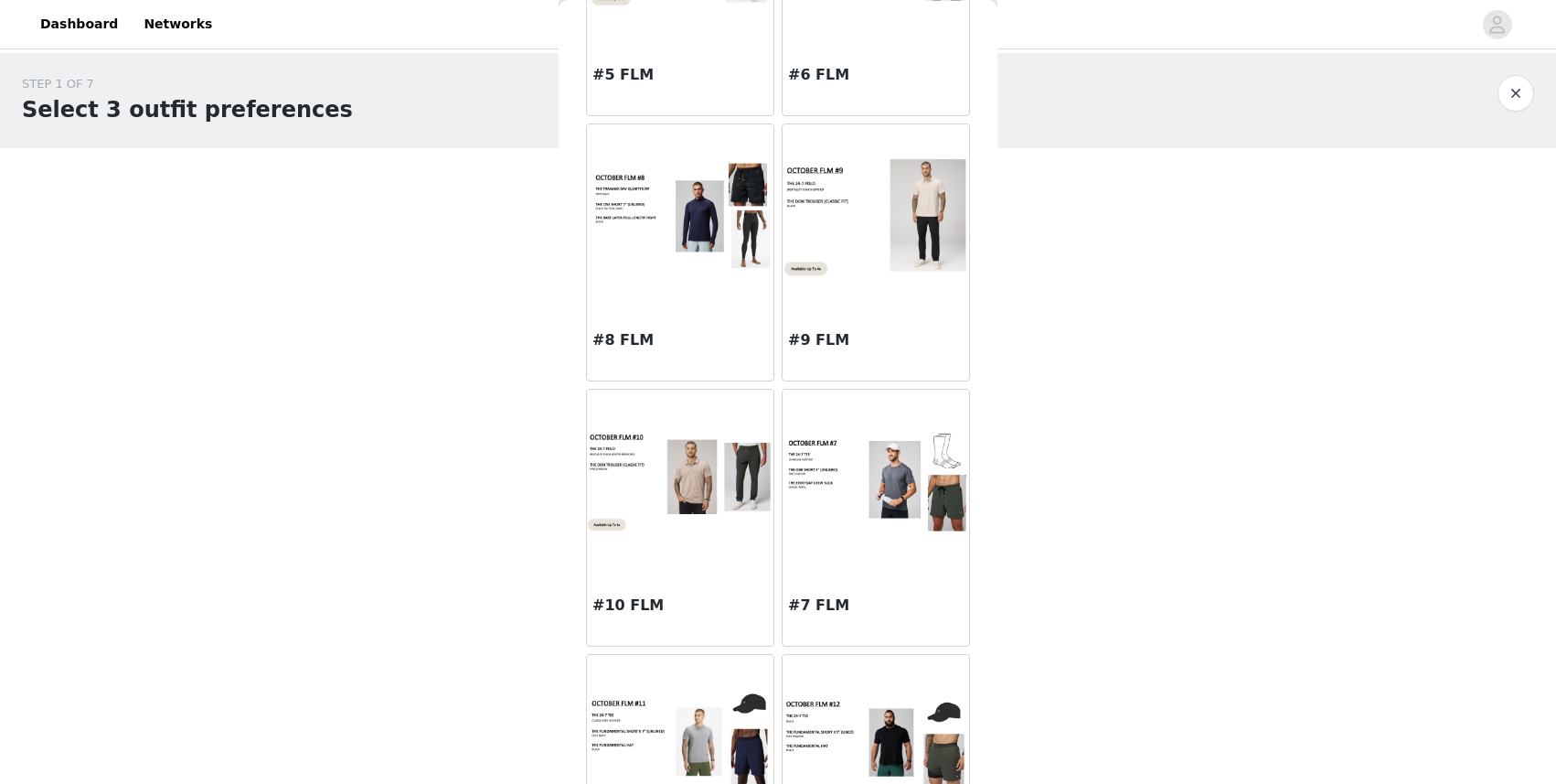
click at [883, 246] on img at bounding box center [876, 216] width 187 height 124
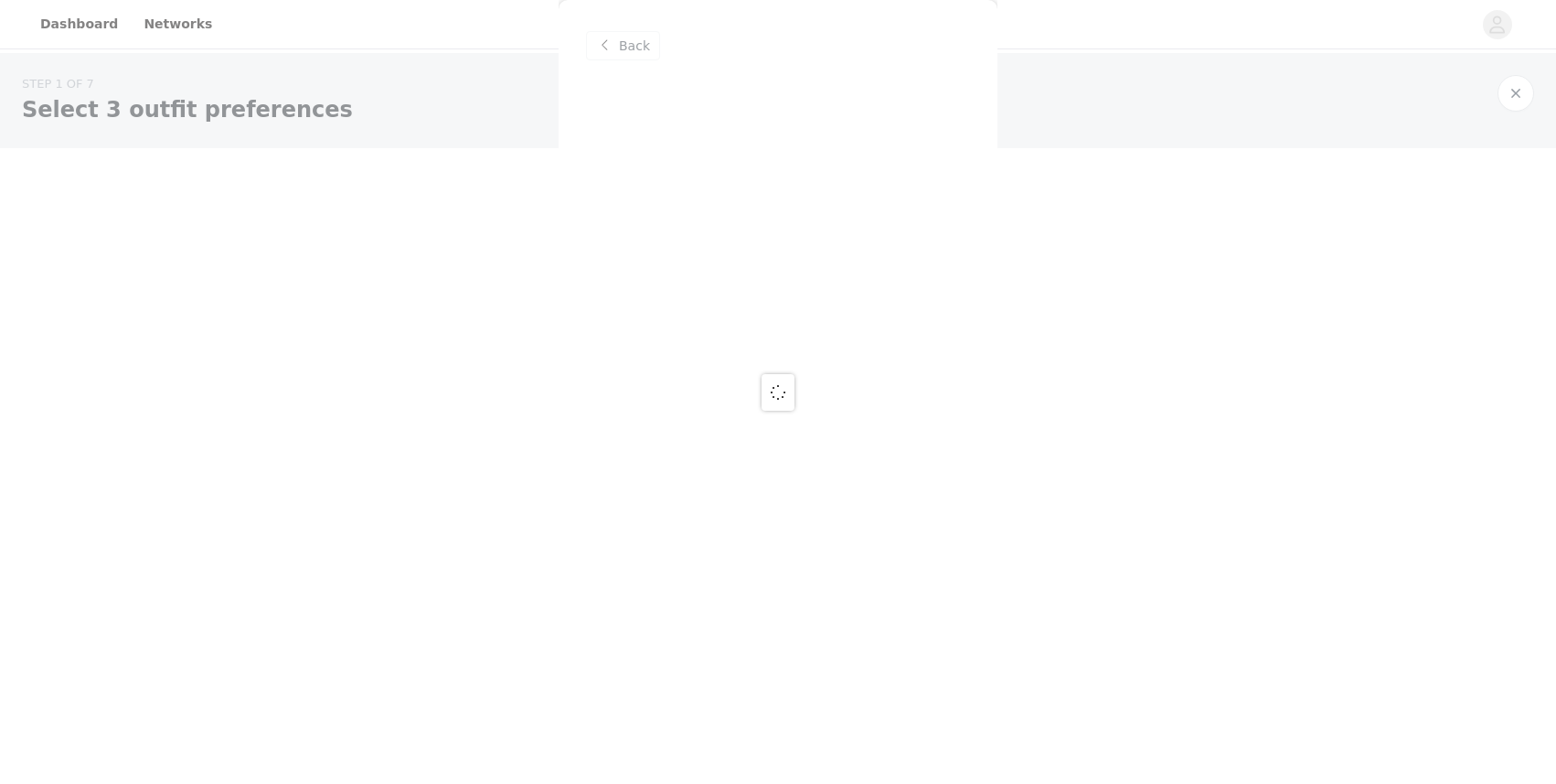
scroll to position [0, 0]
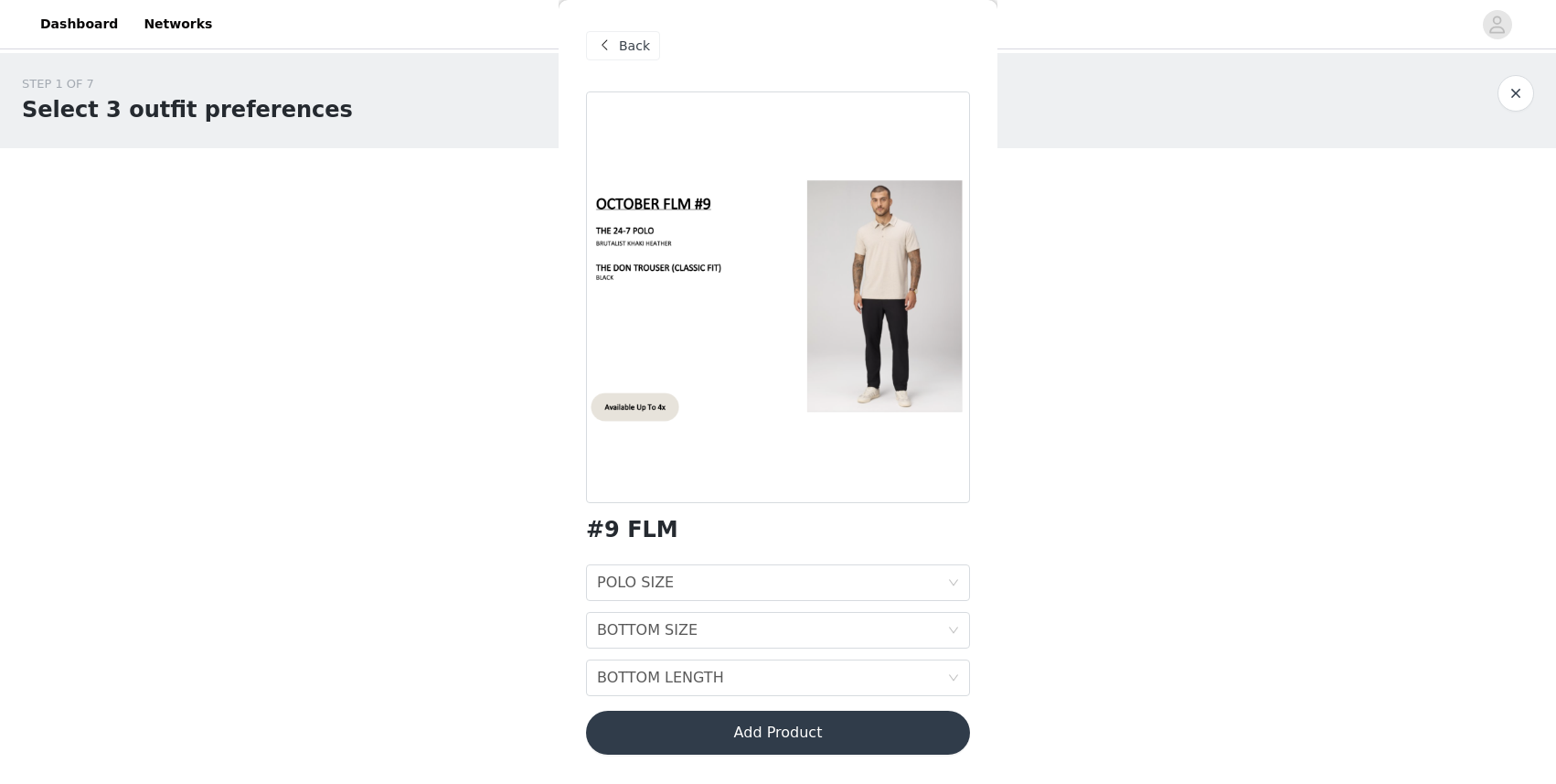
click at [619, 49] on span "Back" at bounding box center [635, 46] width 31 height 19
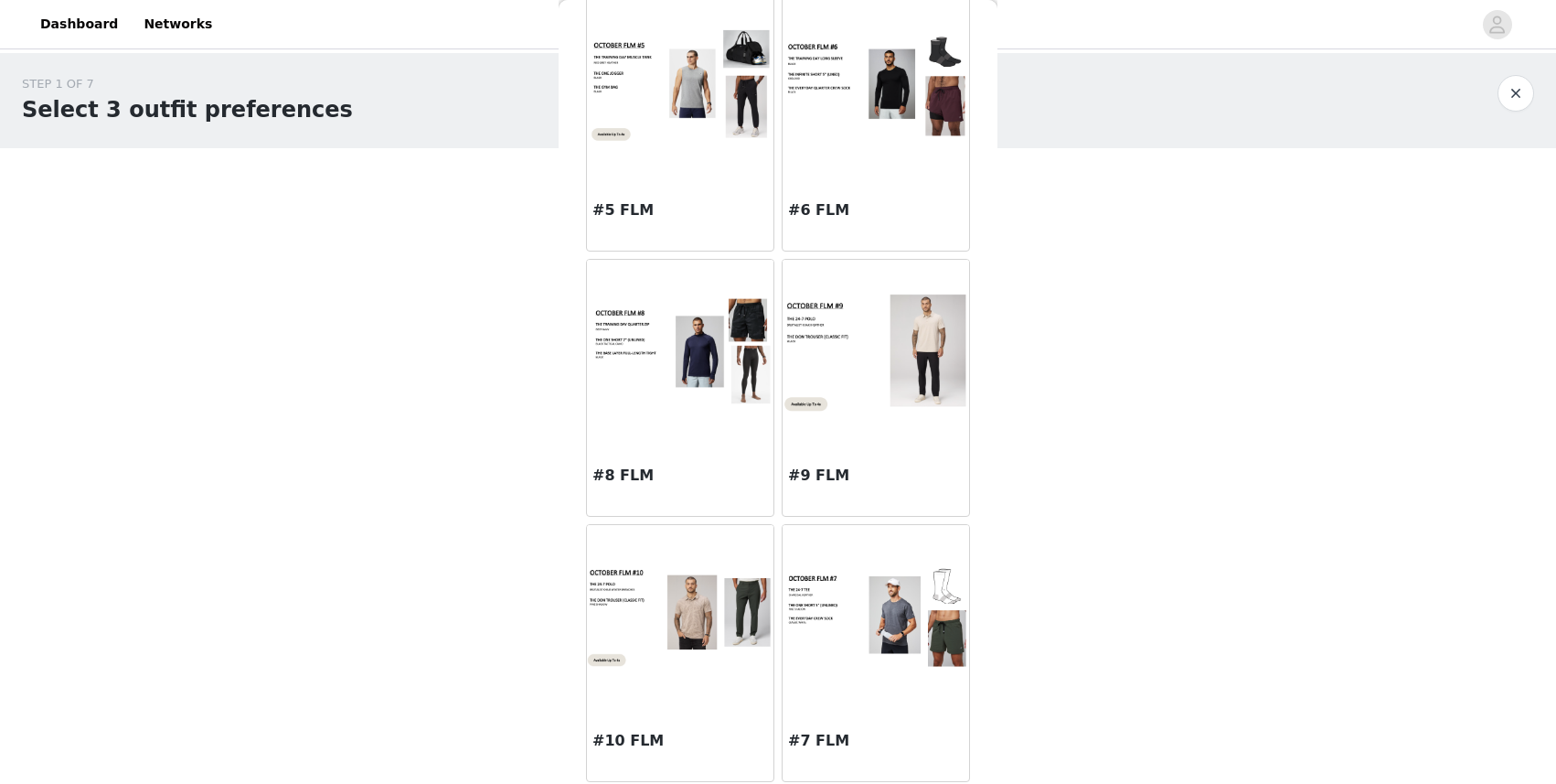
scroll to position [643, 0]
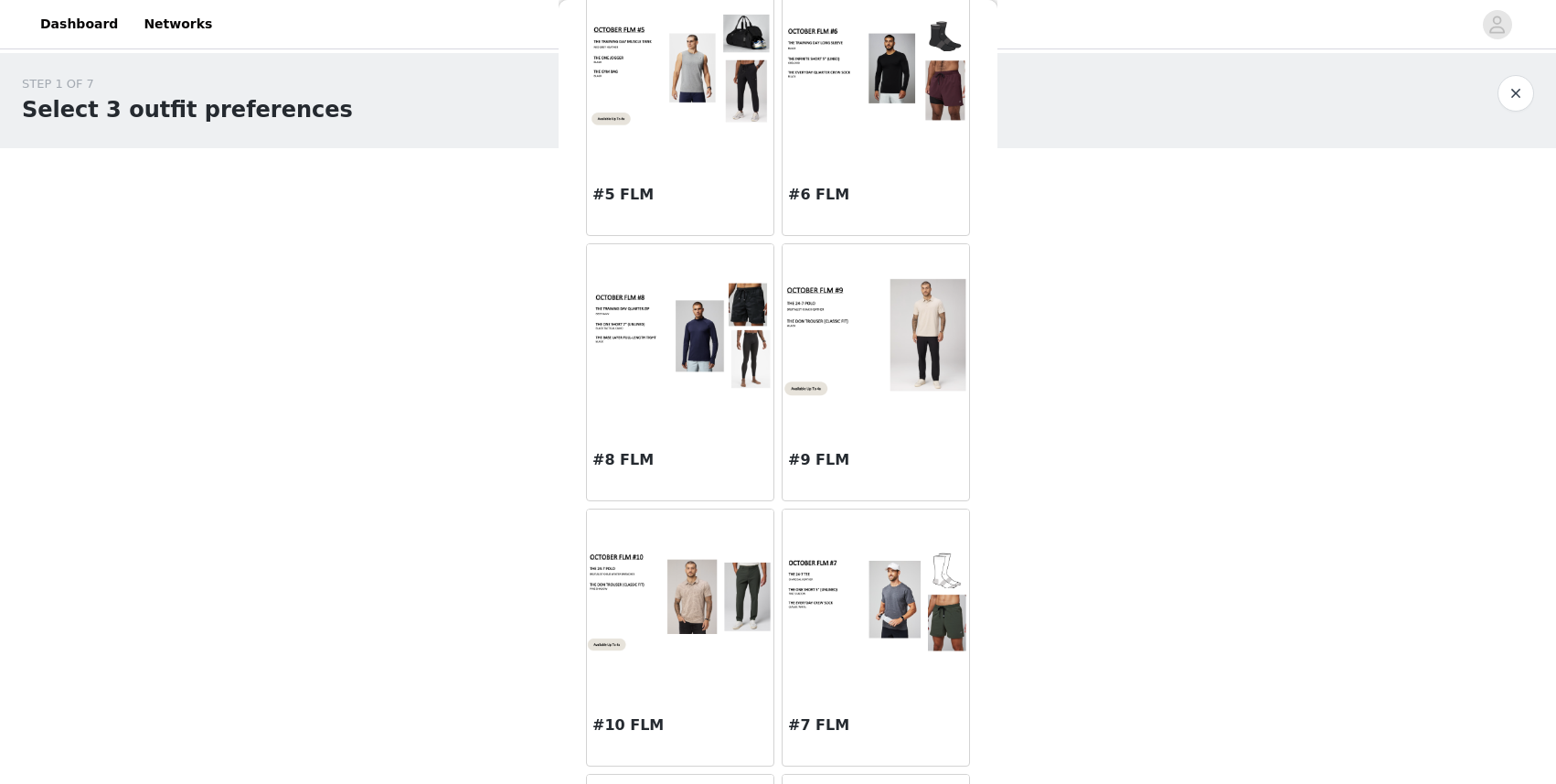
click at [677, 587] on img at bounding box center [680, 600] width 187 height 108
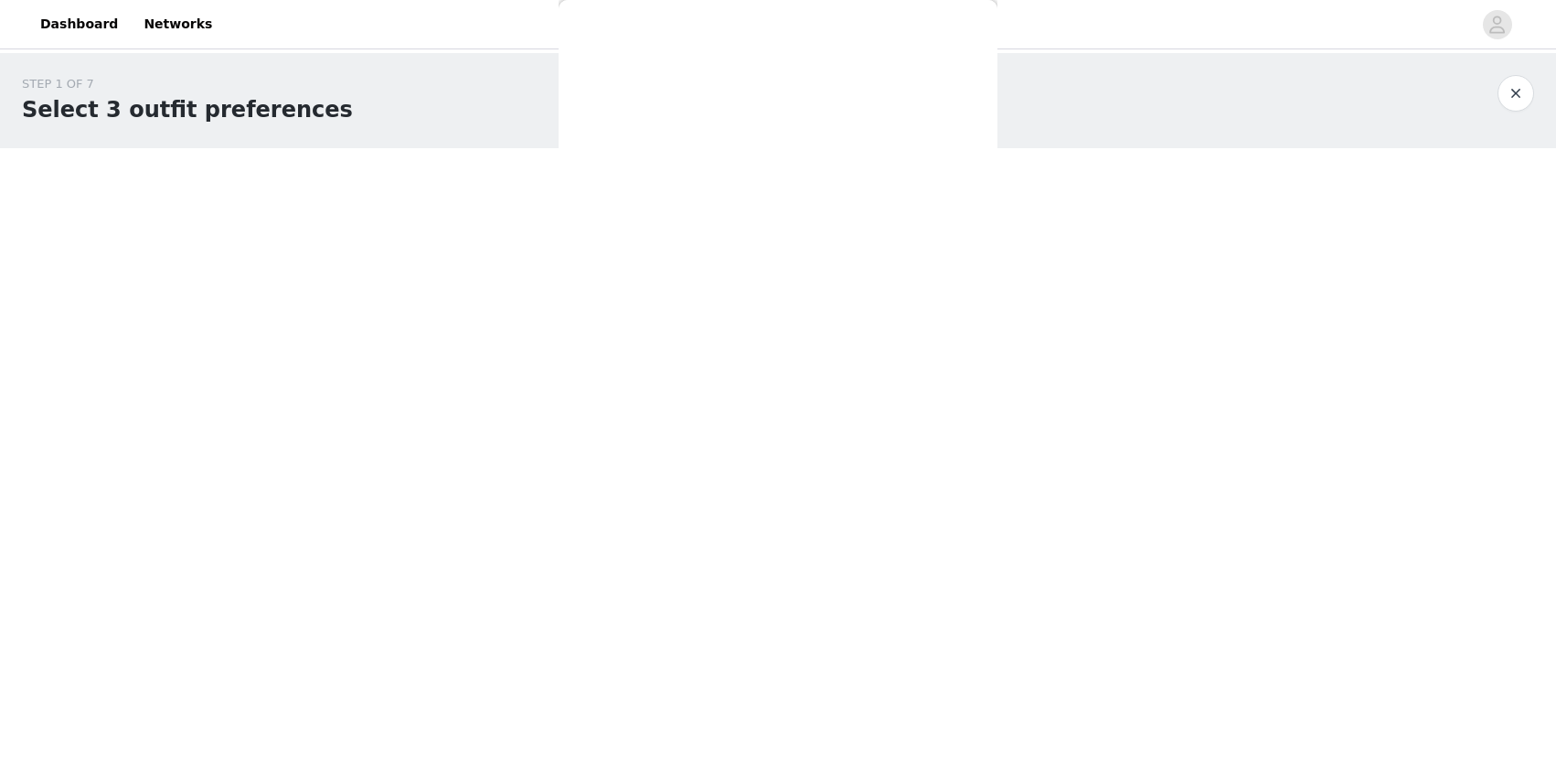
scroll to position [0, 0]
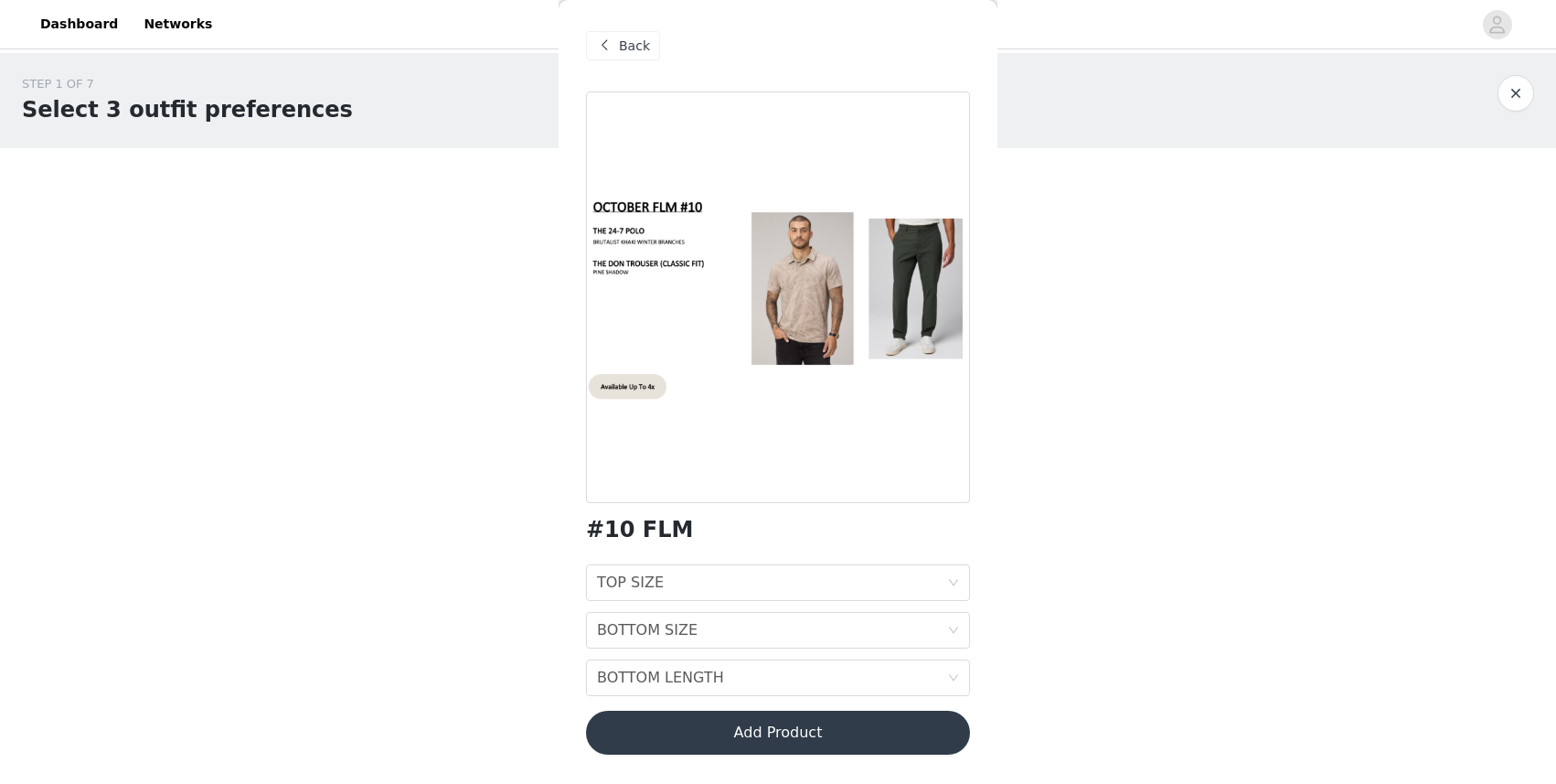
click at [621, 40] on span "Back" at bounding box center [635, 46] width 31 height 19
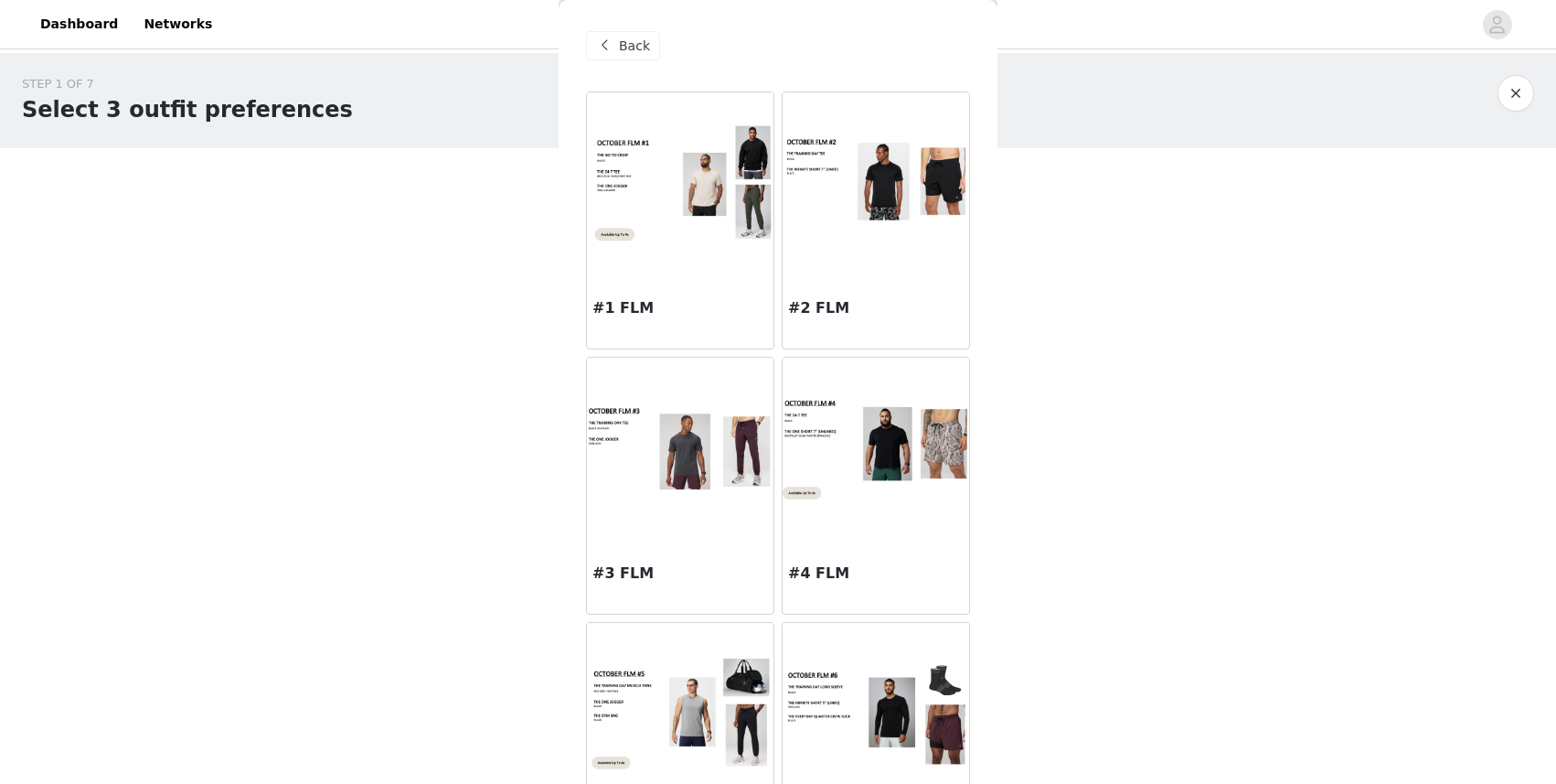
click at [730, 182] on img at bounding box center [680, 184] width 187 height 119
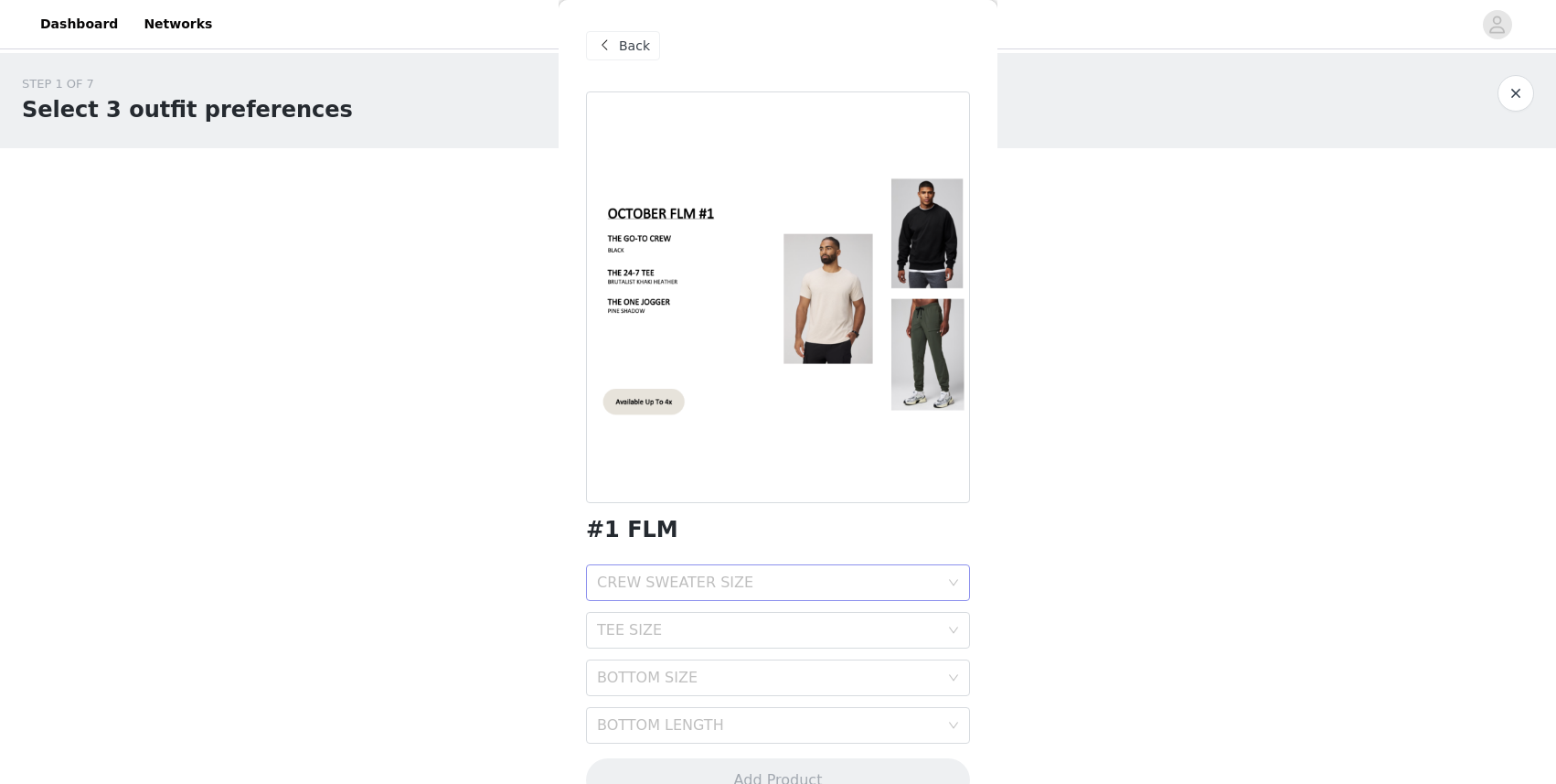
click at [717, 588] on div "CREW SWEATER SIZE" at bounding box center [768, 582] width 342 height 18
click at [643, 654] on div "L" at bounding box center [778, 711] width 362 height 20
click at [722, 632] on div "TEE SIZE" at bounding box center [768, 631] width 342 height 18
click at [637, 654] on div "L" at bounding box center [778, 758] width 362 height 20
click at [791, 654] on div "BOTTOM SIZE" at bounding box center [768, 678] width 342 height 18
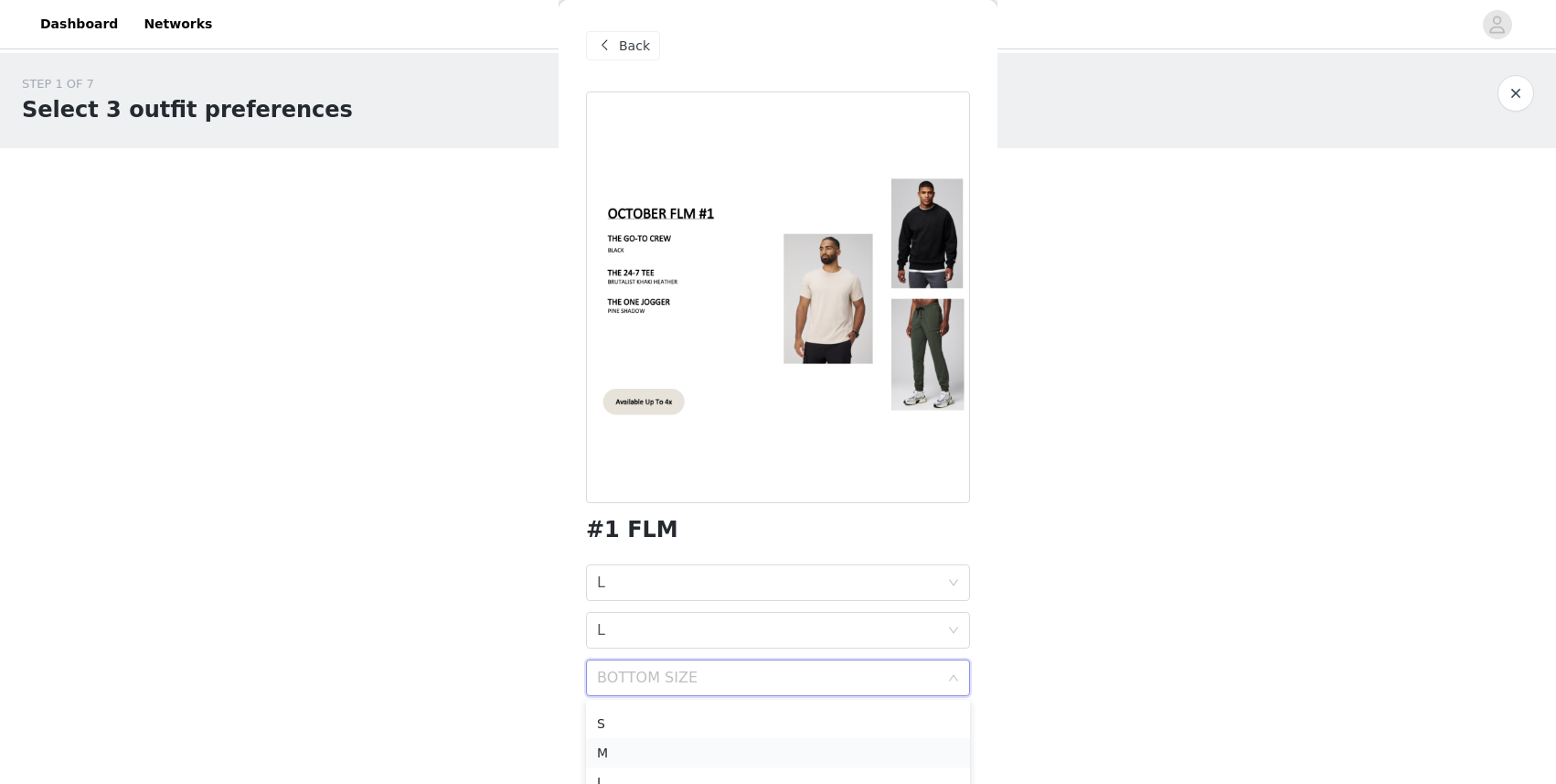
scroll to position [24, 0]
click at [680, 654] on li "L" at bounding box center [778, 782] width 384 height 30
drag, startPoint x: 704, startPoint y: 731, endPoint x: 732, endPoint y: 737, distance: 28.6
click at [705, 654] on div "BOTTOM LENGTH" at bounding box center [768, 725] width 342 height 18
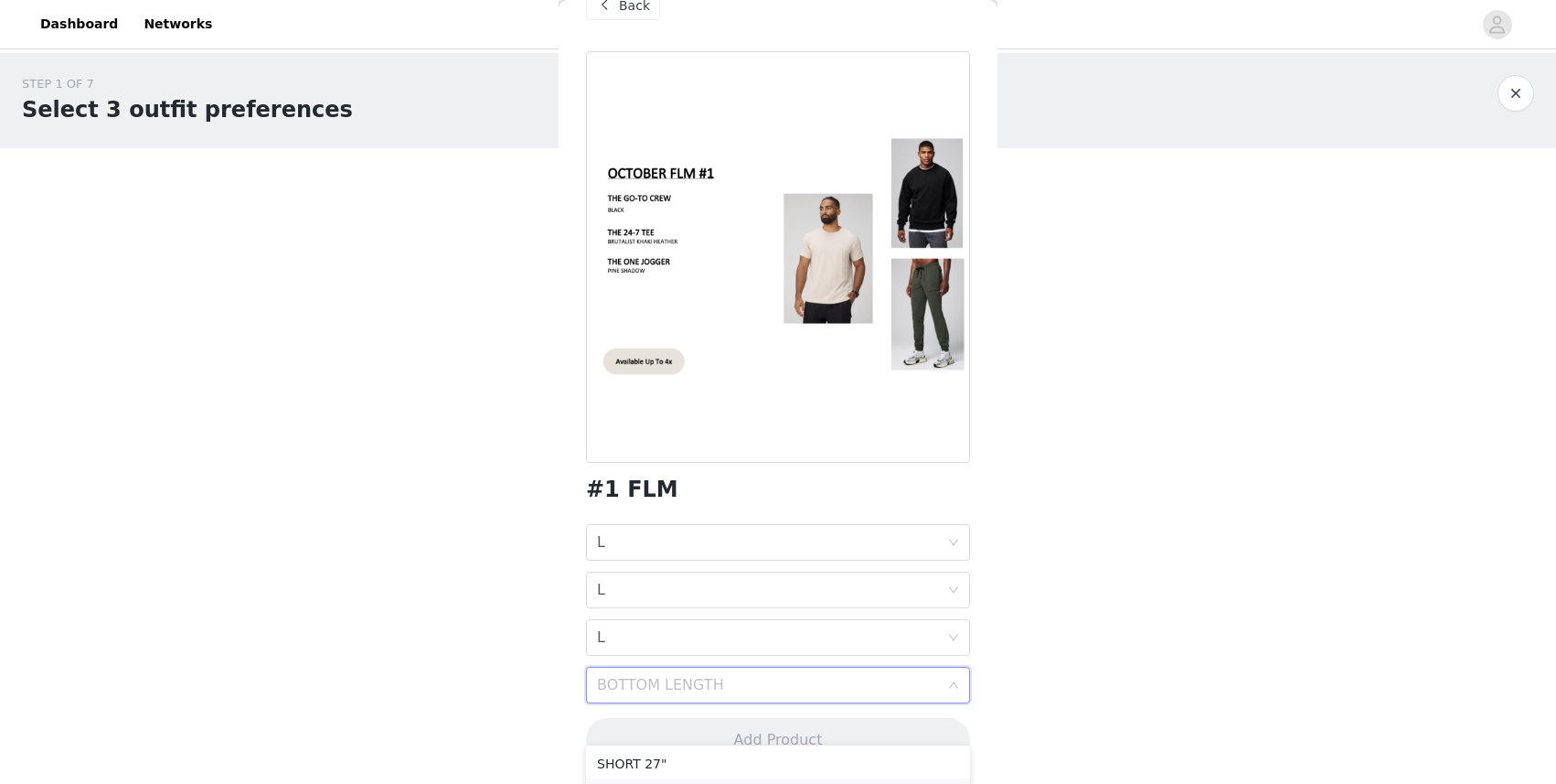
scroll to position [43, 0]
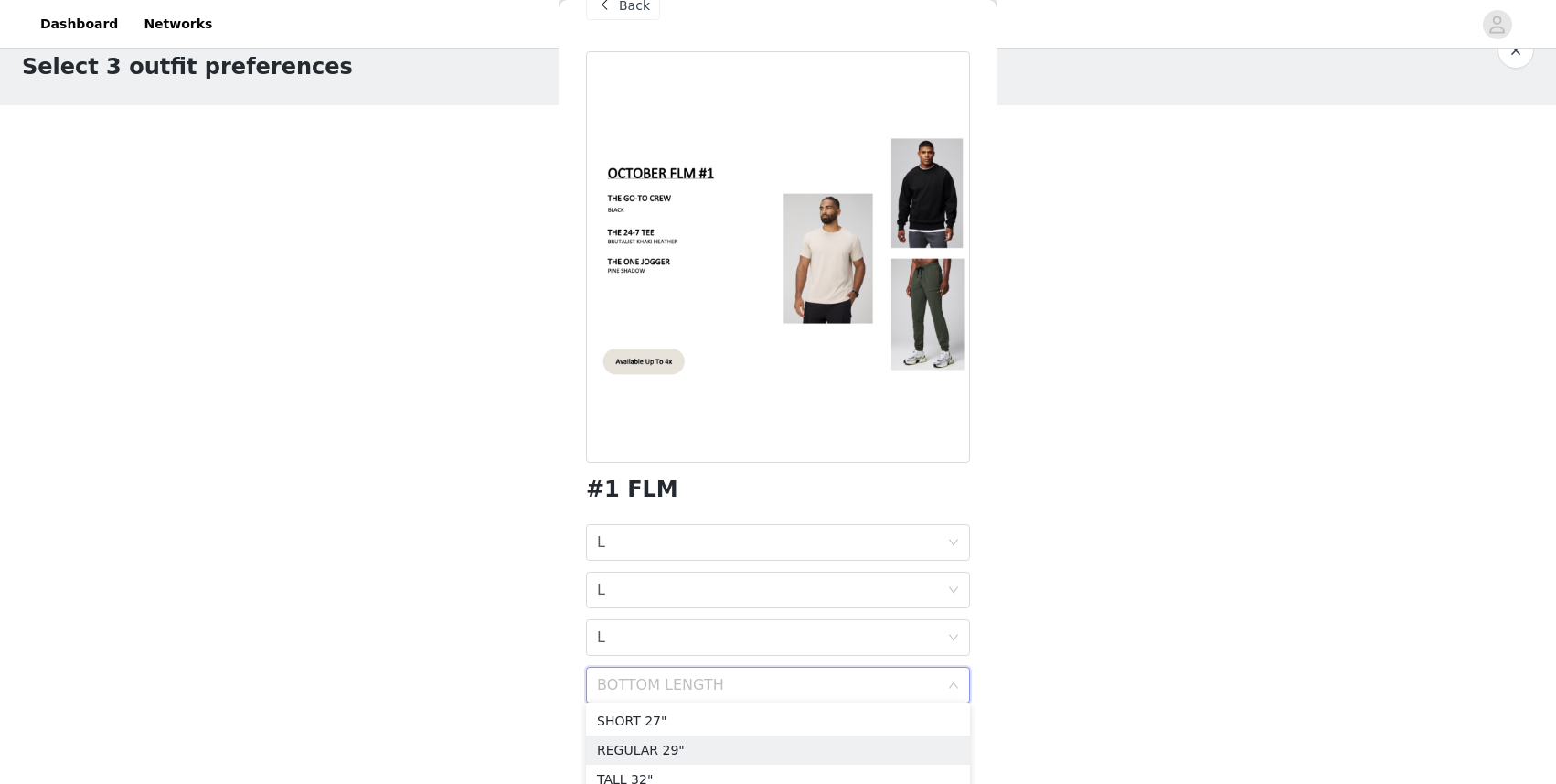
click at [725, 654] on div "REGULAR 29"" at bounding box center [778, 750] width 362 height 20
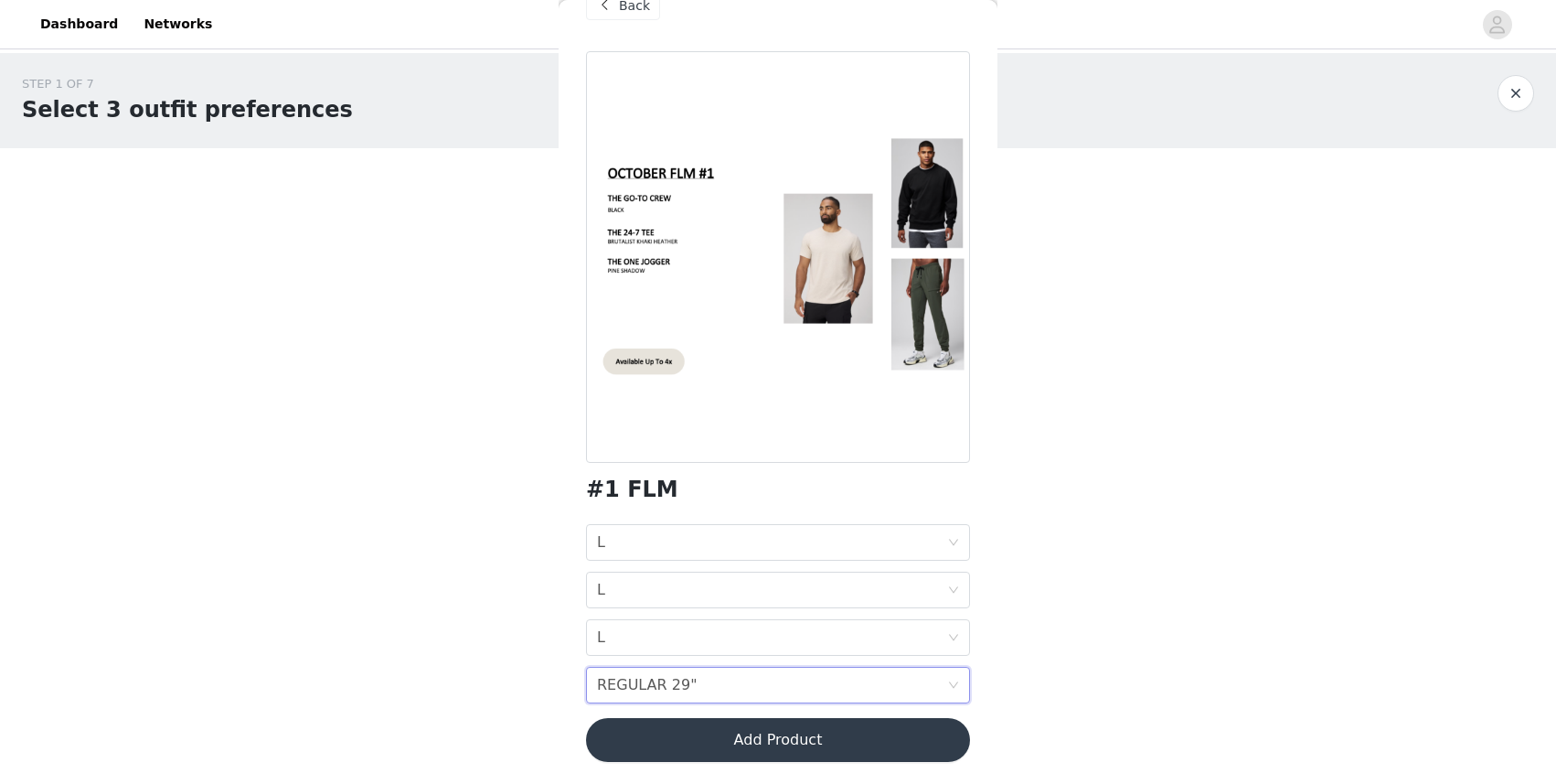
scroll to position [0, 0]
click at [786, 654] on button "Add Product" at bounding box center [778, 739] width 384 height 43
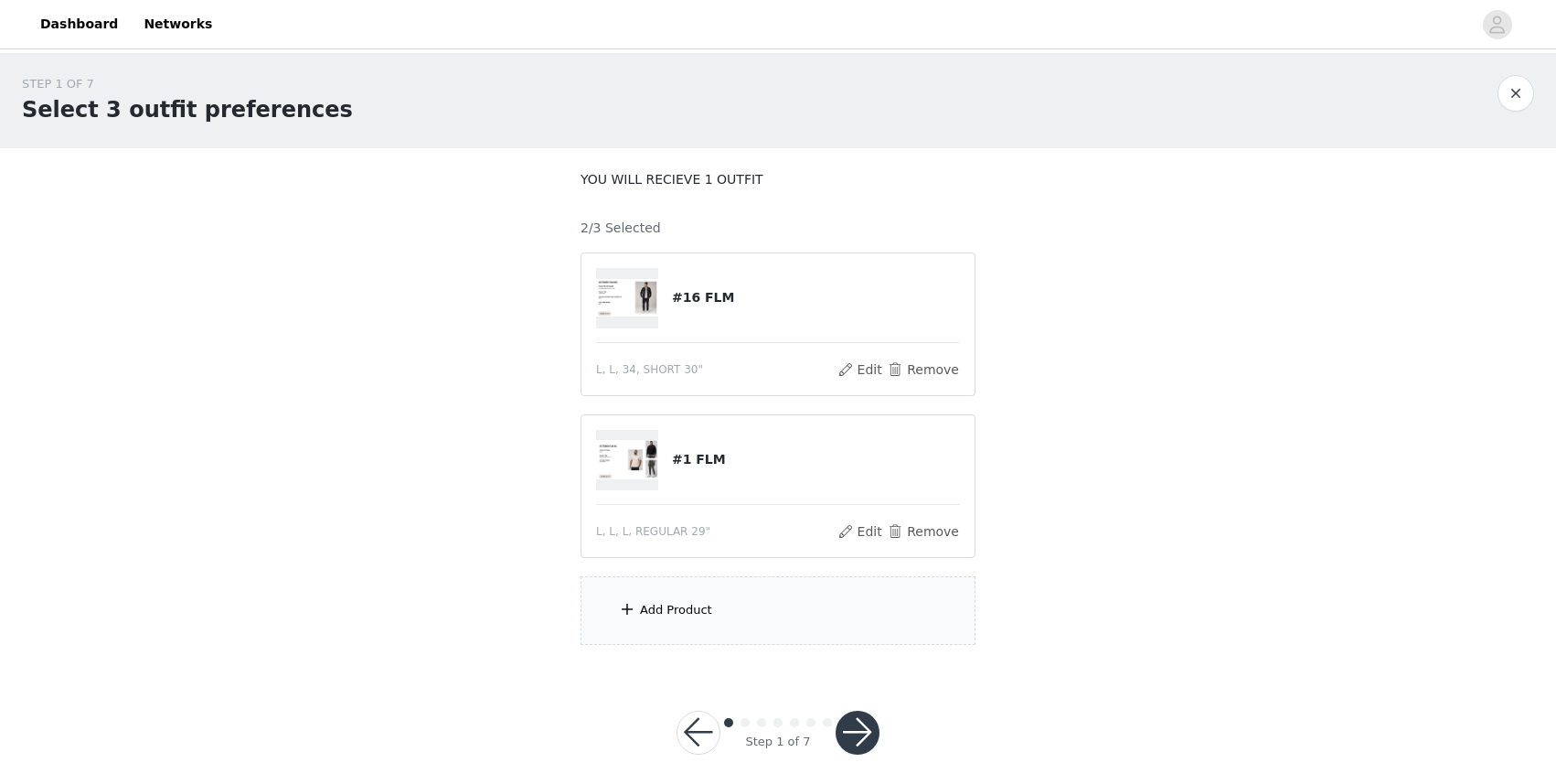
scroll to position [4, 1]
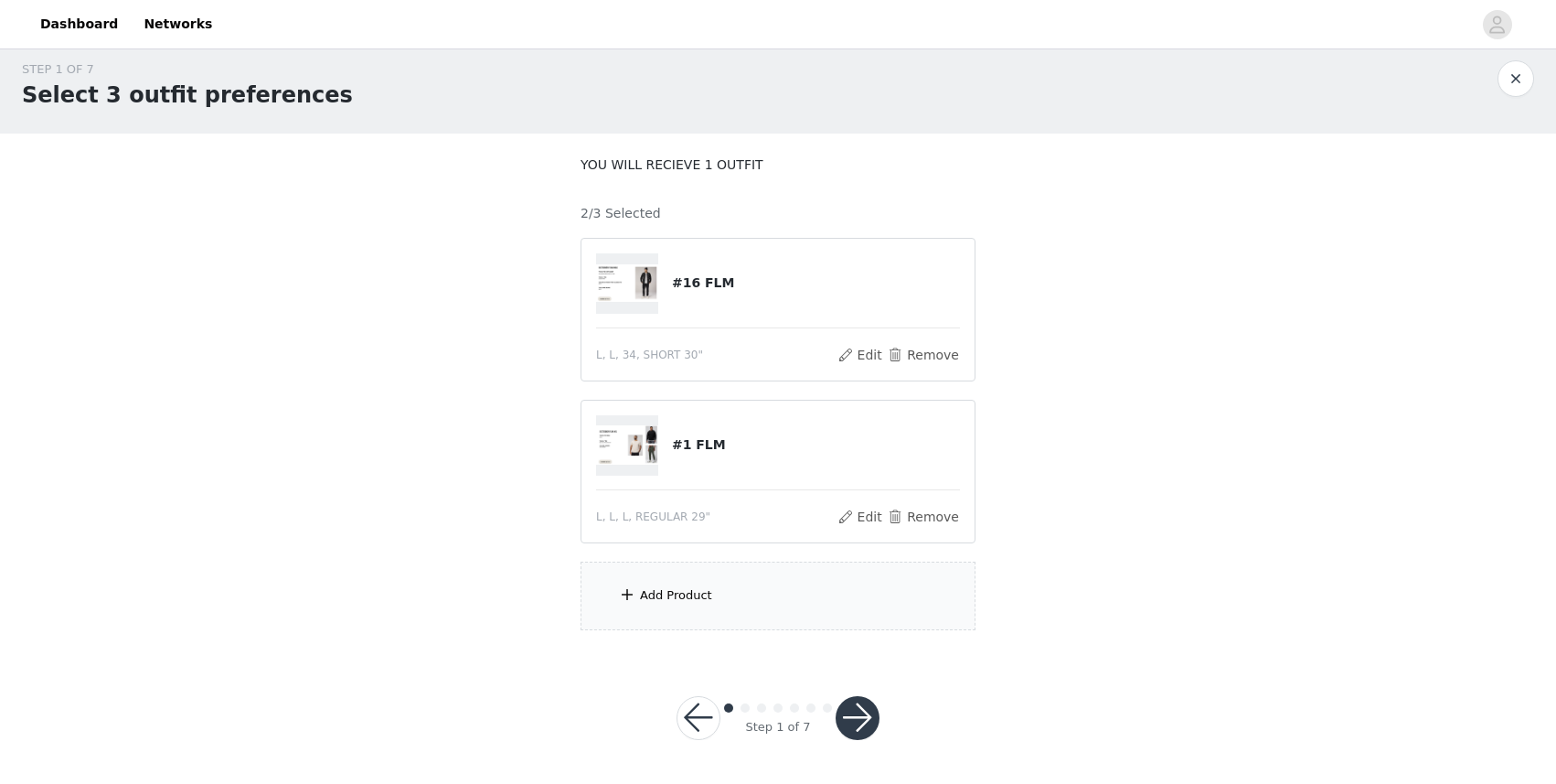
click at [668, 600] on div "Add Product" at bounding box center [676, 595] width 72 height 18
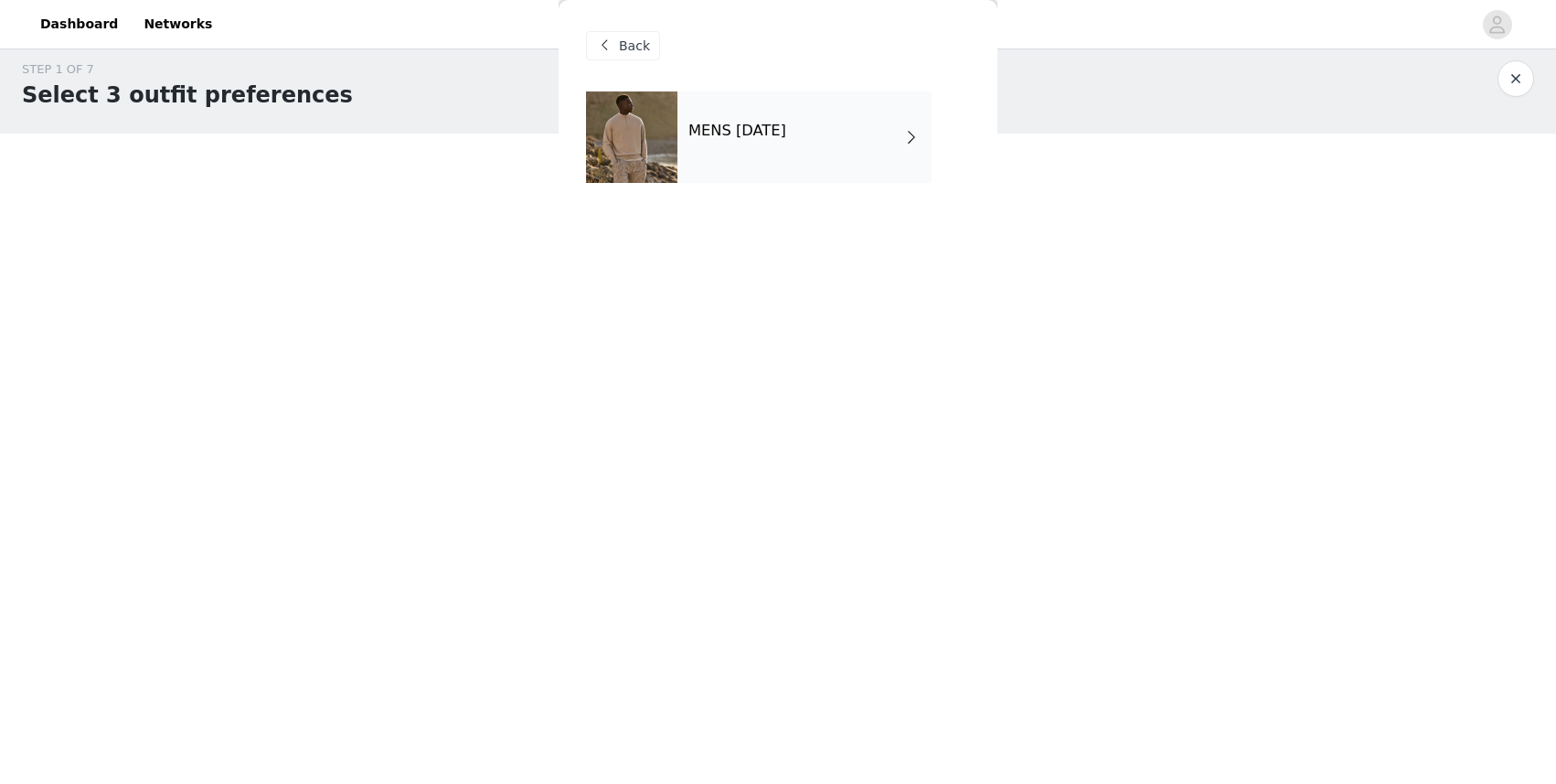
scroll to position [14, 0]
click at [832, 164] on div "MENS [DATE]" at bounding box center [804, 137] width 254 height 92
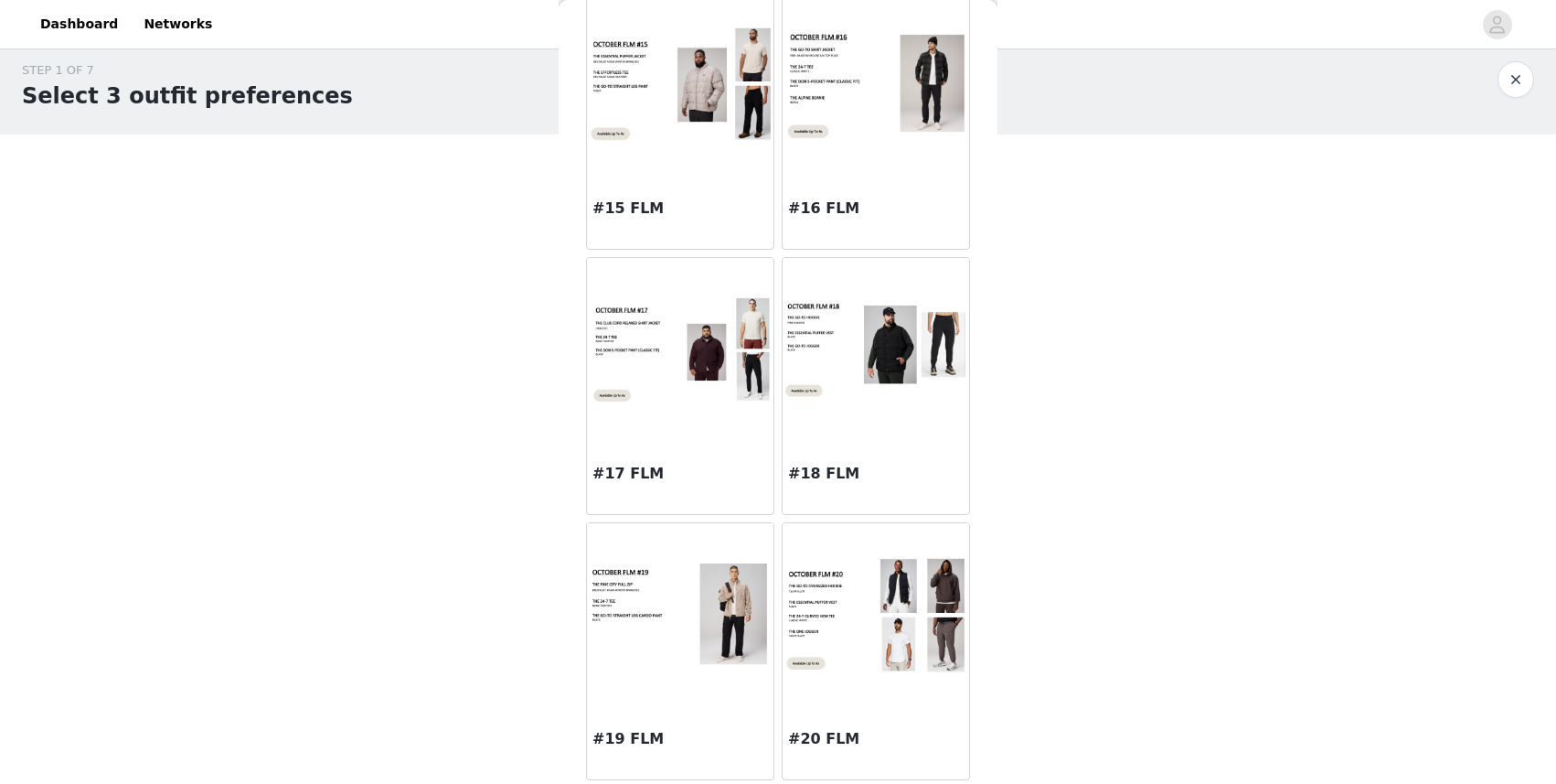
scroll to position [1956, 0]
click at [849, 613] on img at bounding box center [876, 614] width 187 height 117
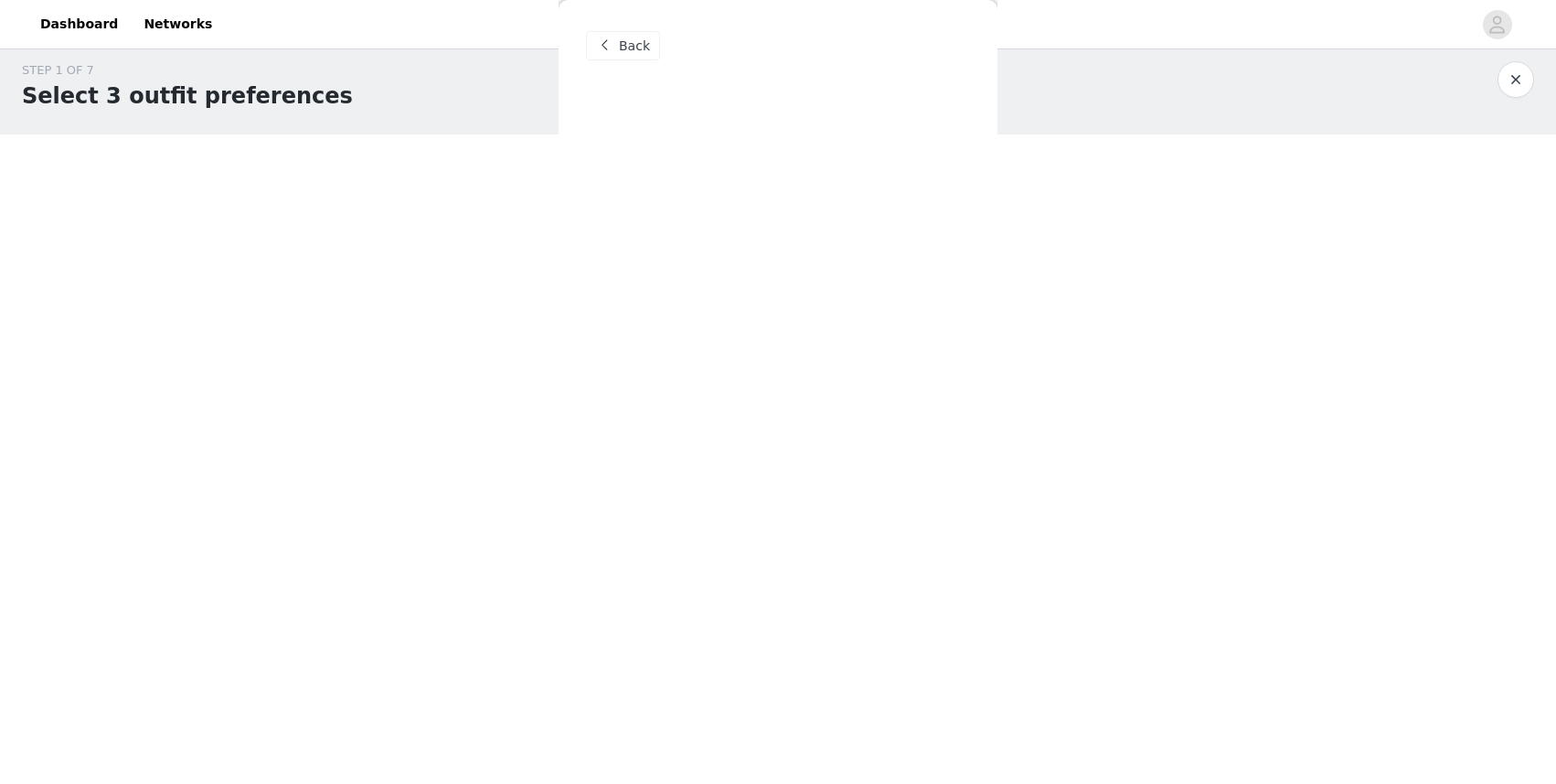
scroll to position [0, 0]
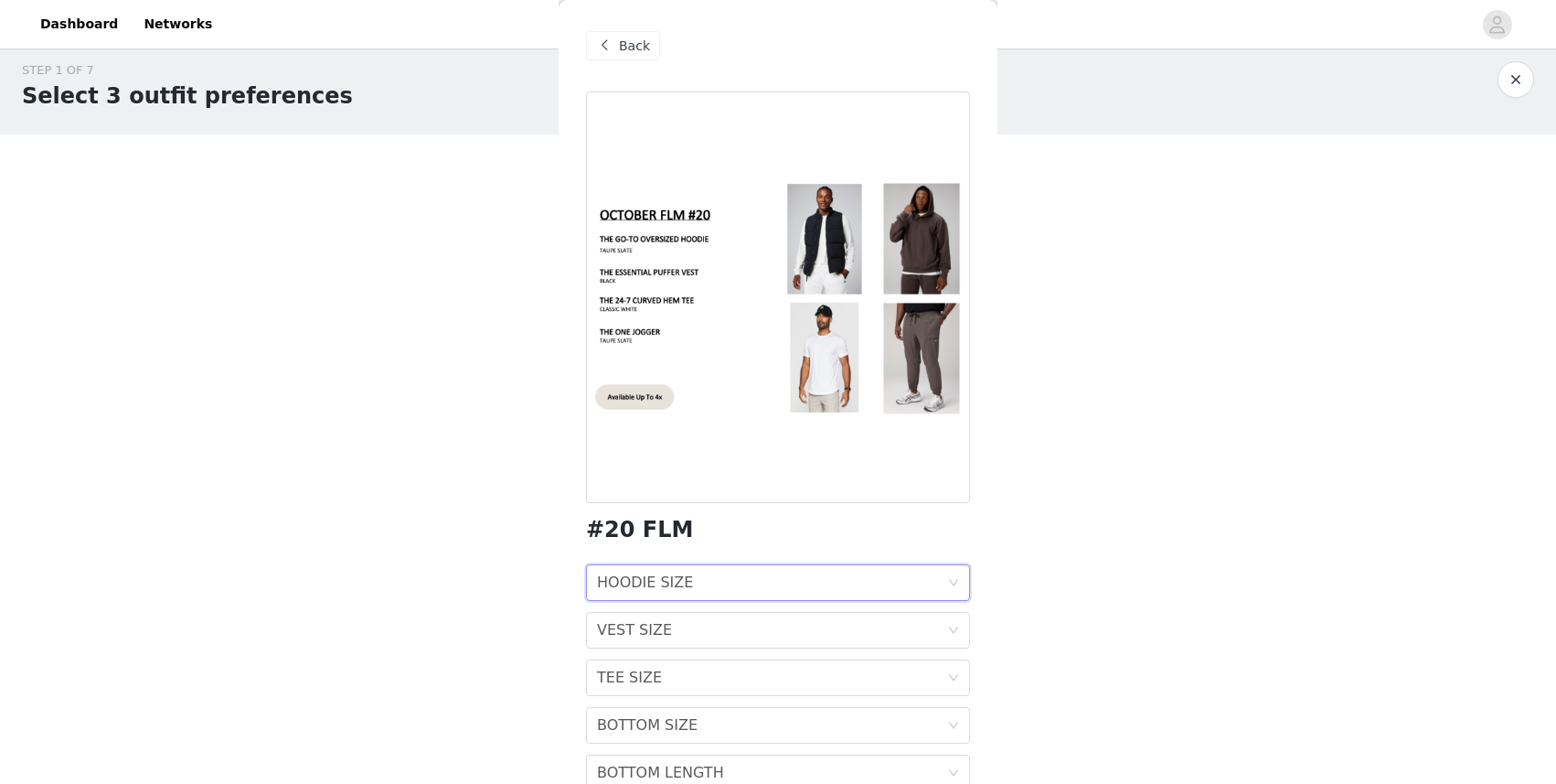
click at [680, 586] on div "HOODIE SIZE" at bounding box center [645, 582] width 96 height 35
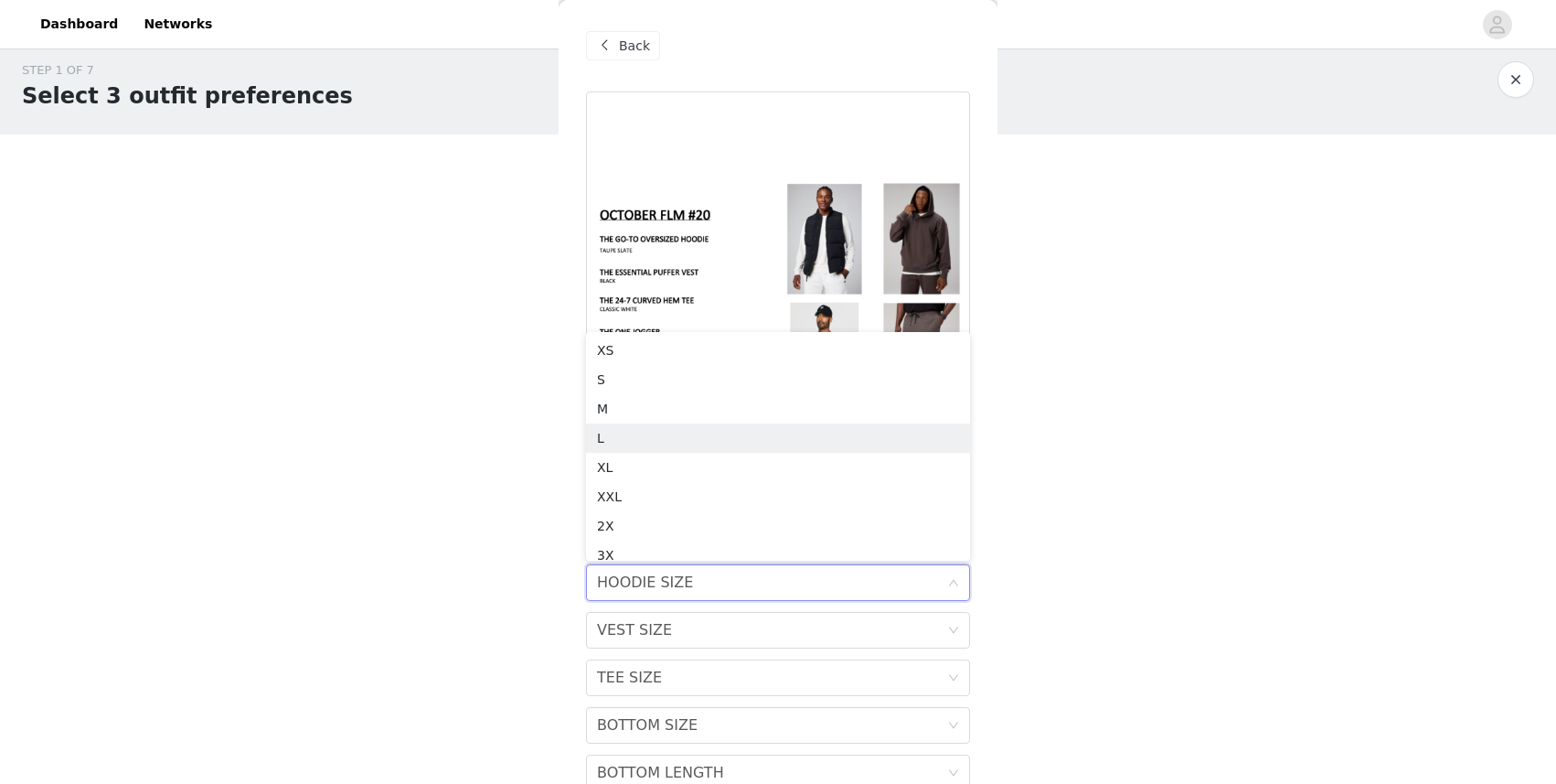
click at [630, 437] on div "L" at bounding box center [778, 438] width 362 height 20
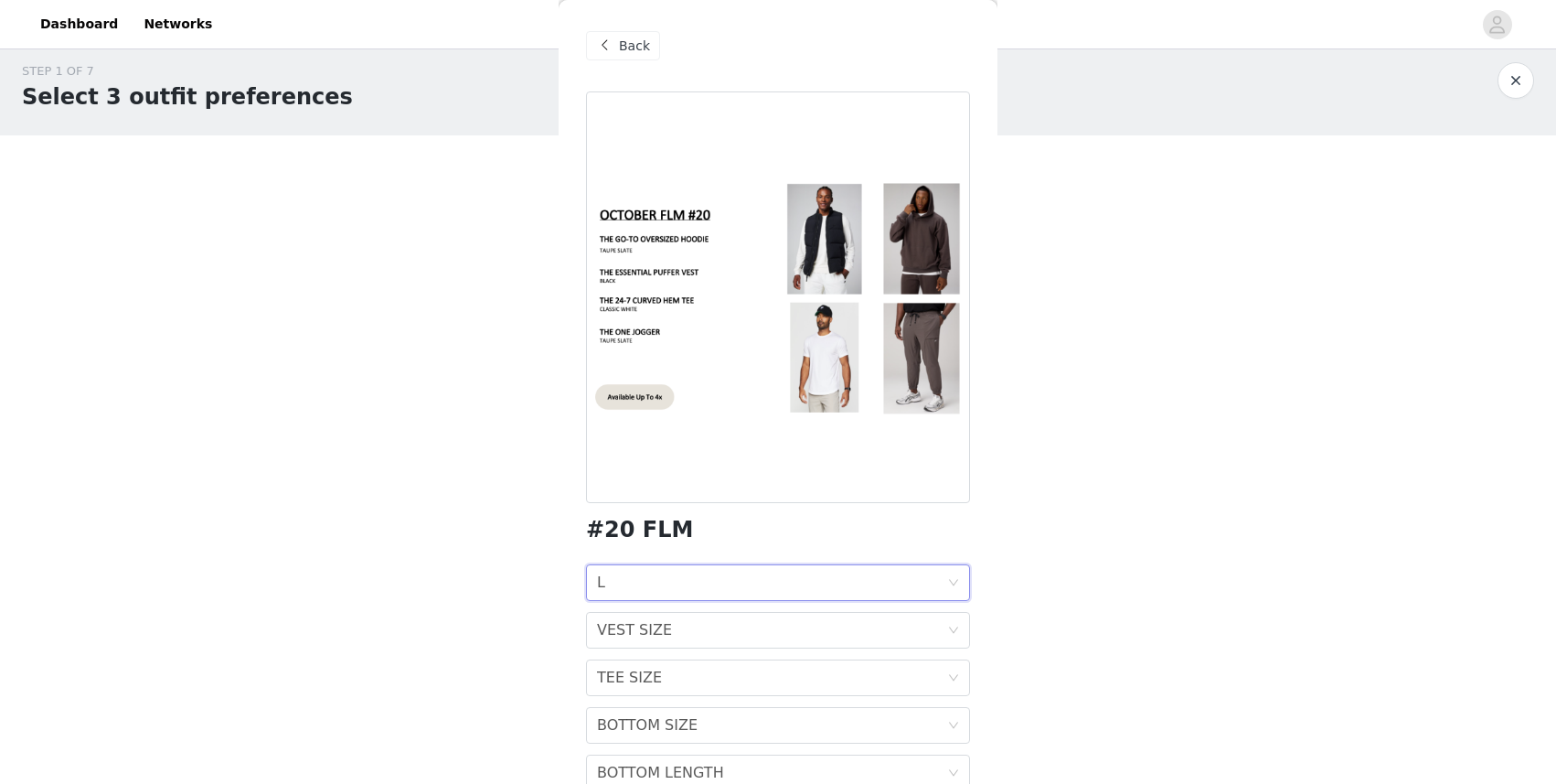
scroll to position [13, 0]
click at [667, 639] on div "VEST SIZE" at bounding box center [634, 631] width 75 height 35
click at [635, 475] on div "L" at bounding box center [778, 472] width 362 height 20
click at [716, 654] on div "TEE SIZE TEE SIZE" at bounding box center [772, 678] width 350 height 35
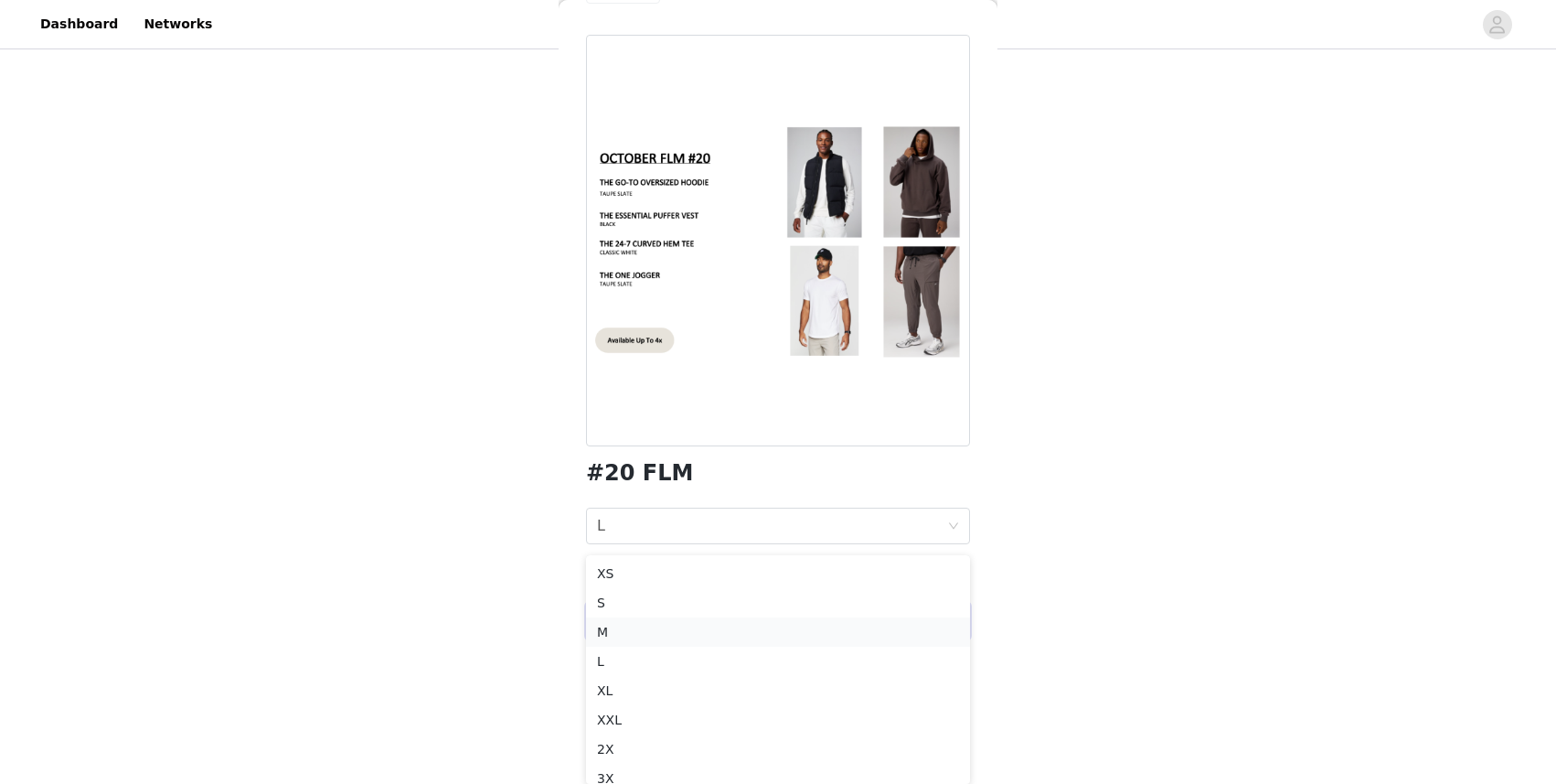
scroll to position [157, 0]
click at [750, 652] on div "L" at bounding box center [778, 661] width 362 height 20
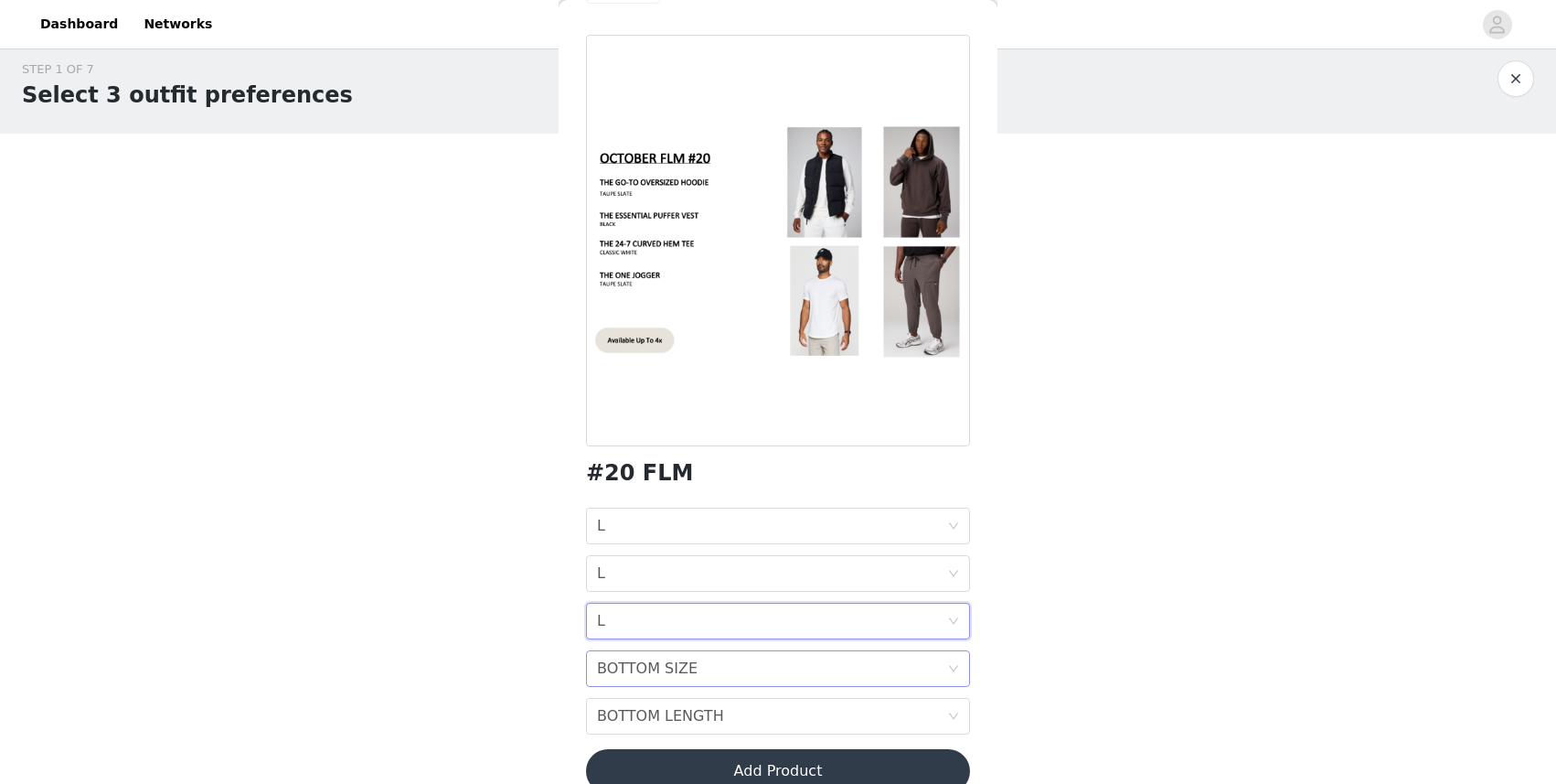
scroll to position [14, 0]
click at [742, 654] on div "BOTTOM SIZE BOTTOM SIZE" at bounding box center [772, 668] width 350 height 35
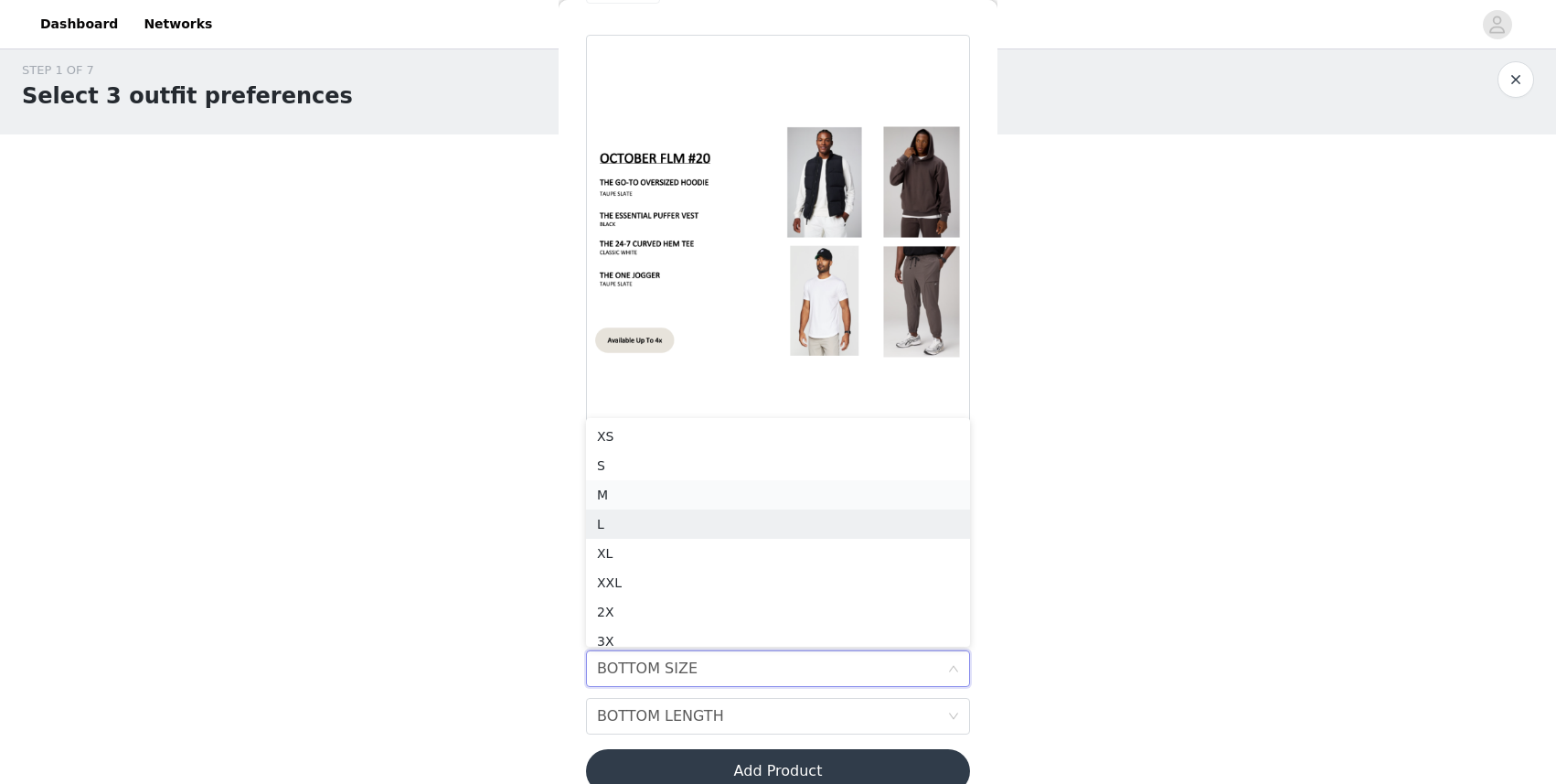
scroll to position [9, 0]
click at [619, 518] on div "L" at bounding box center [778, 515] width 362 height 20
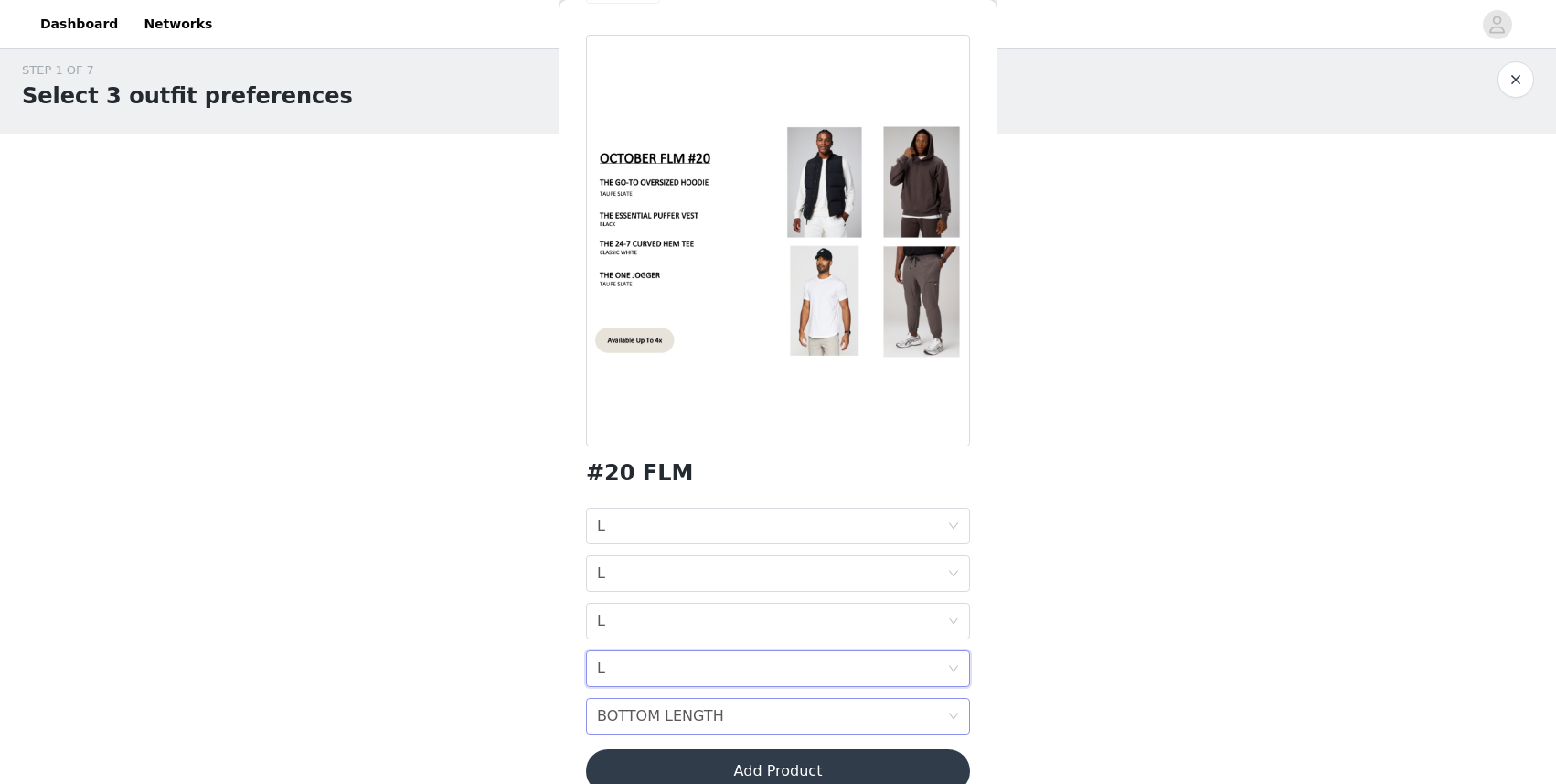
click at [717, 654] on div "BOTTOM LENGTH" at bounding box center [660, 717] width 127 height 35
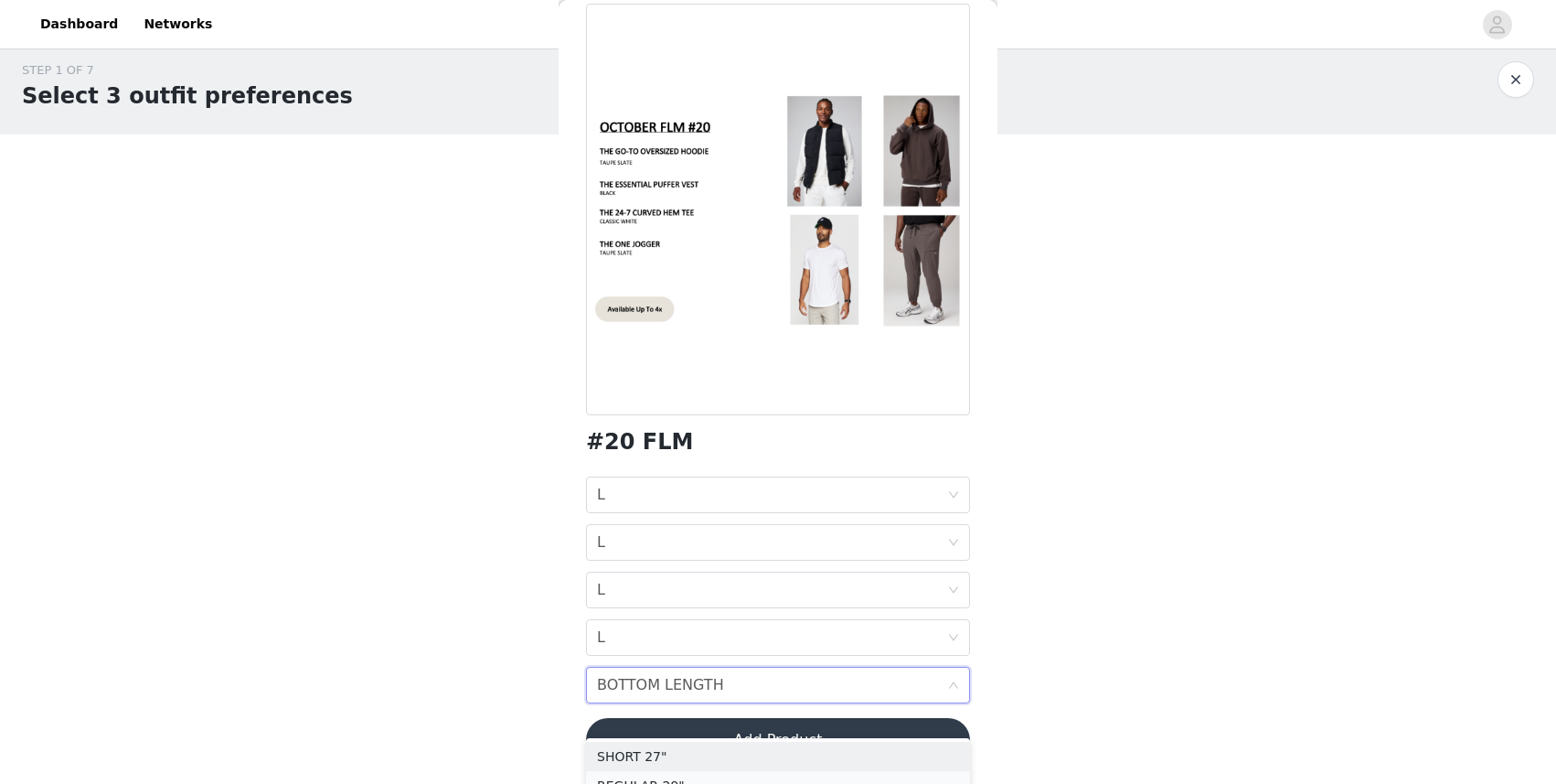
scroll to position [88, 0]
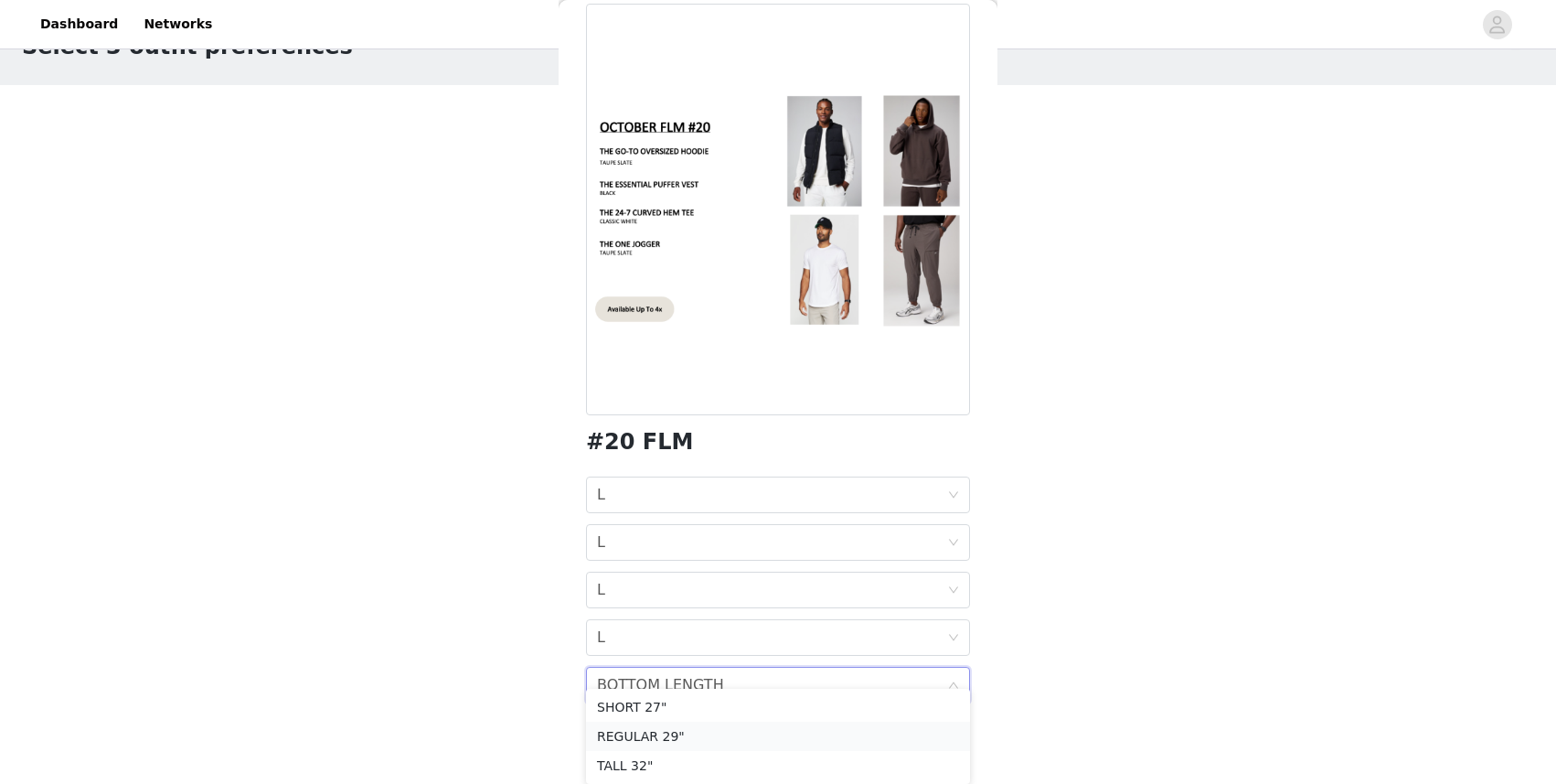
click at [619, 654] on div "REGULAR 29"" at bounding box center [778, 736] width 362 height 20
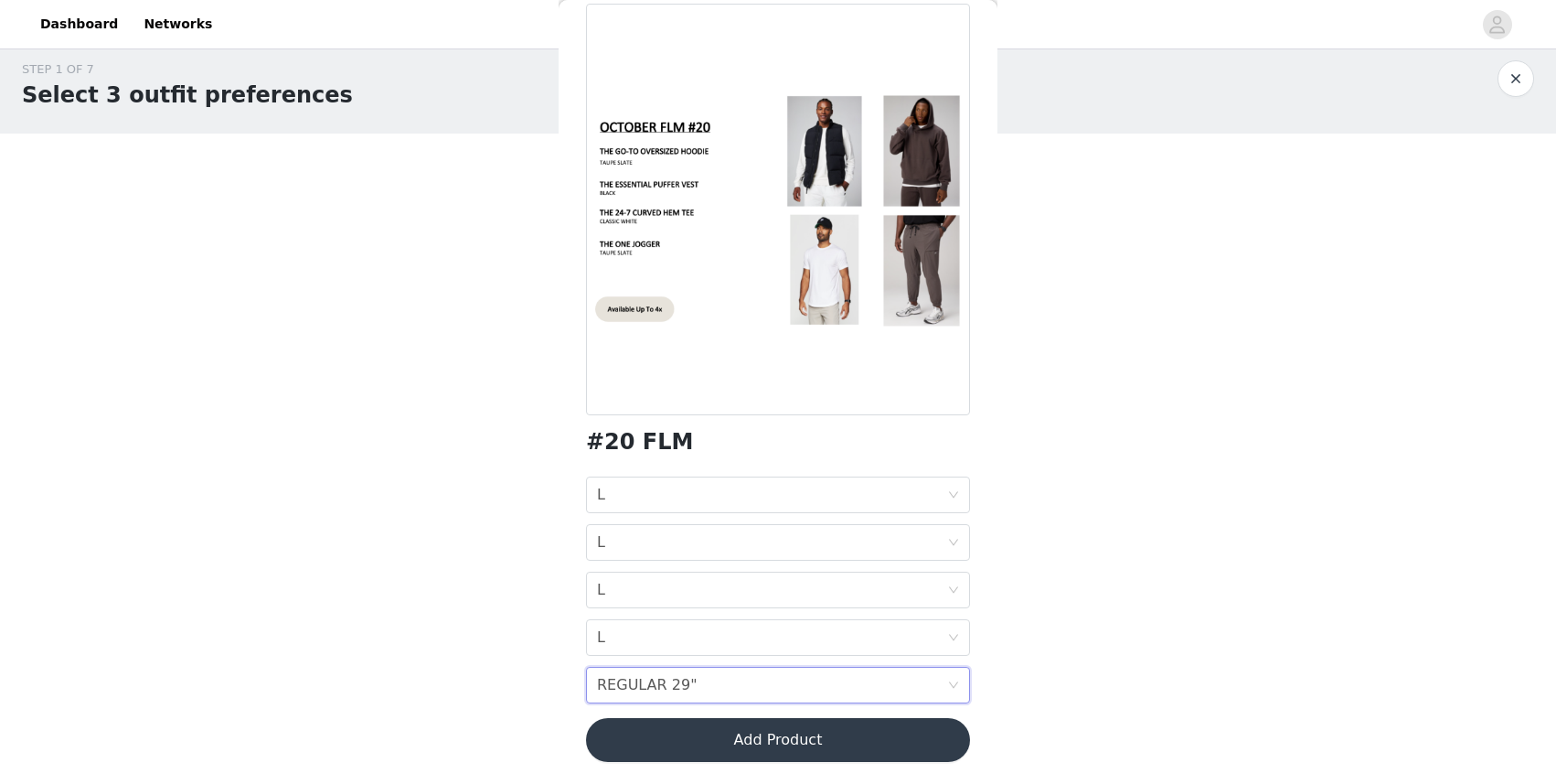
scroll to position [14, 0]
click at [830, 654] on button "Add Product" at bounding box center [778, 739] width 384 height 43
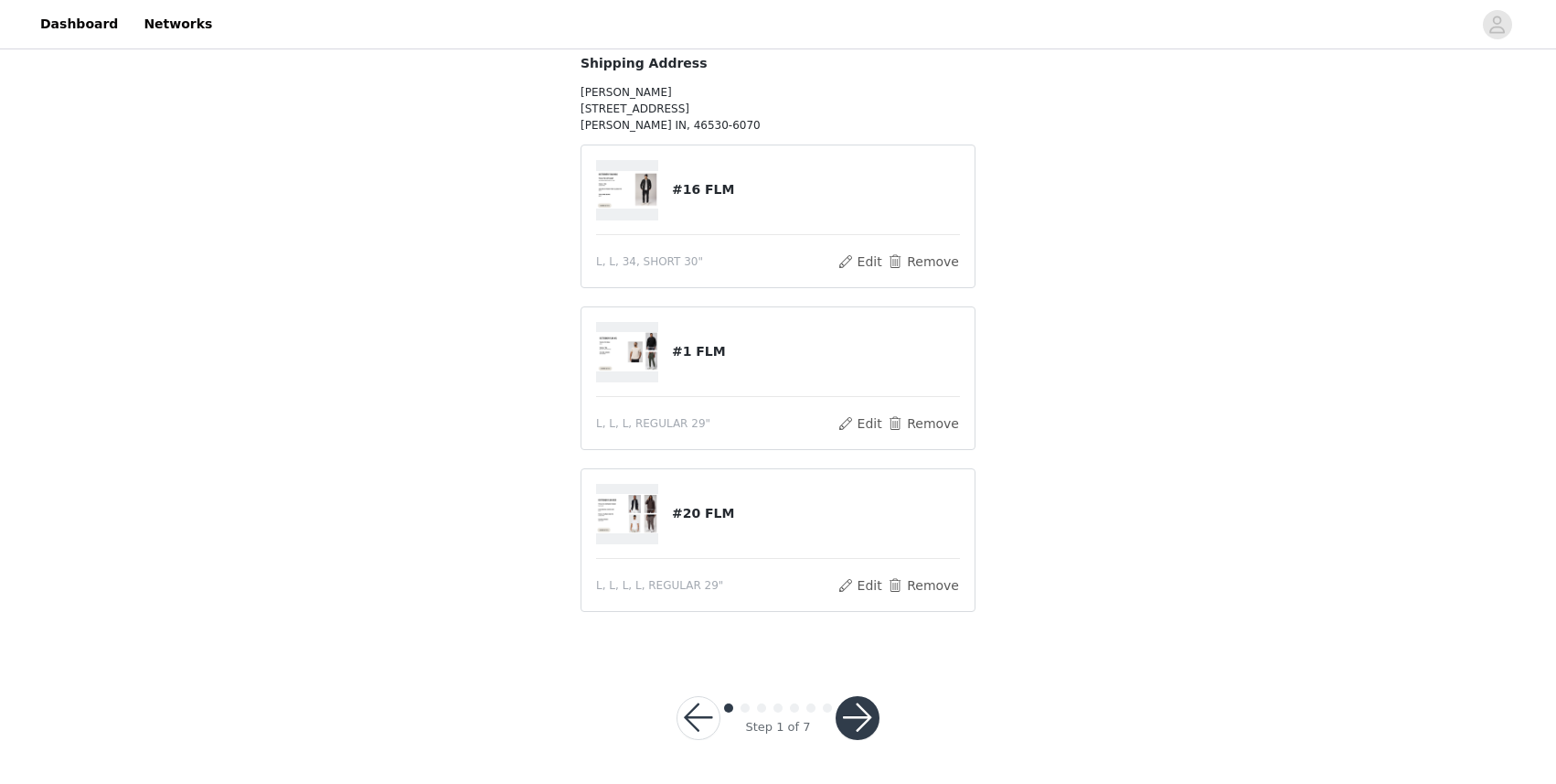
scroll to position [178, 0]
click at [853, 654] on button "button" at bounding box center [857, 718] width 43 height 43
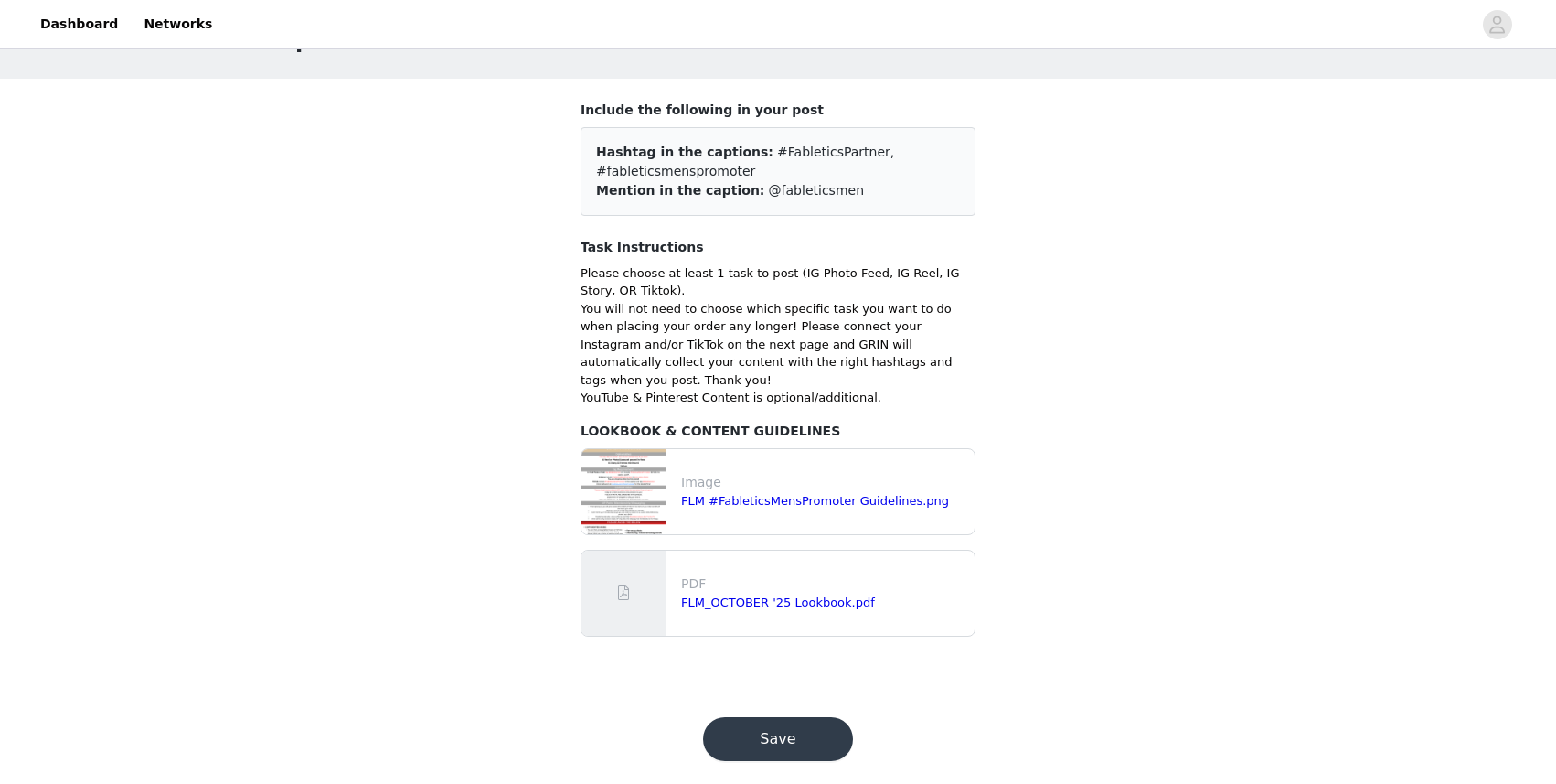
scroll to position [68, 0]
click at [823, 654] on button "Save" at bounding box center [778, 739] width 150 height 43
